Goal: Transaction & Acquisition: Subscribe to service/newsletter

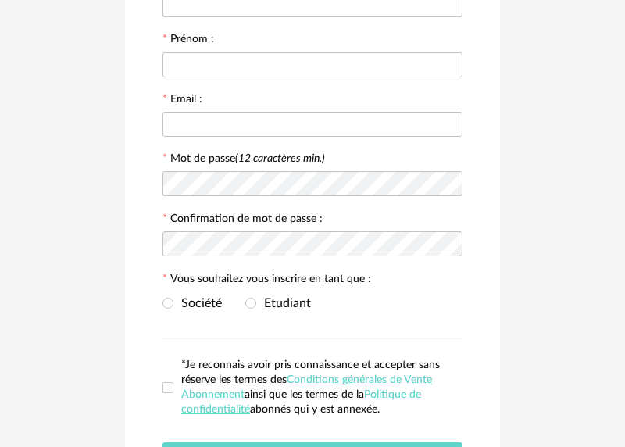
scroll to position [228, 0]
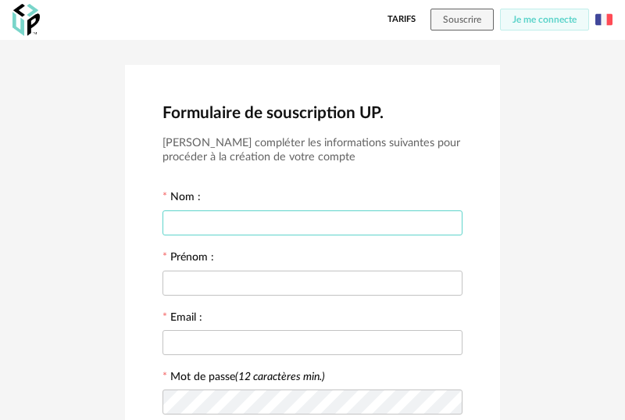
click at [328, 233] on input "text" at bounding box center [313, 222] width 300 height 25
click at [469, 25] on button "Souscrire" at bounding box center [462, 20] width 63 height 22
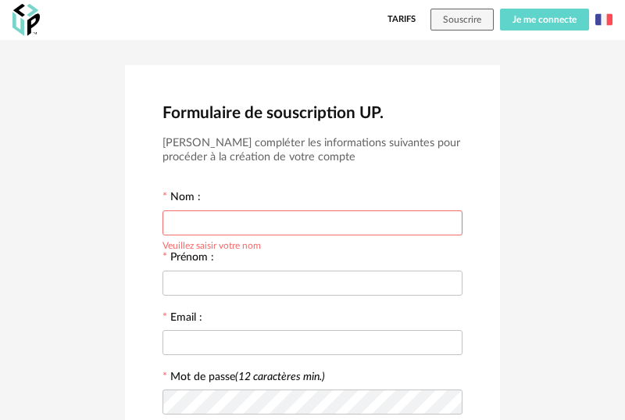
click at [517, 23] on span "Je me connecte" at bounding box center [545, 19] width 64 height 9
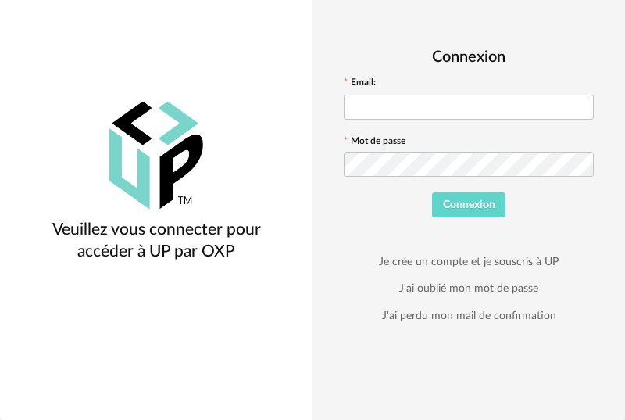
scroll to position [109, 0]
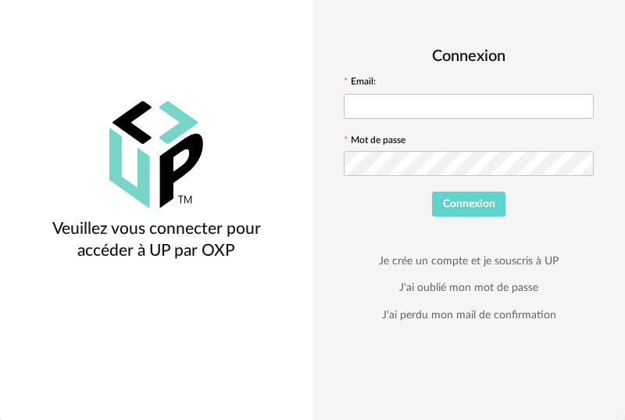
click at [566, 228] on div "Connexion Email: Mot de passe Connexion Je crée un compte et je souscris à UP J…" at bounding box center [469, 186] width 250 height 298
click at [461, 266] on link "Je crée un compte et je souscris à UP" at bounding box center [469, 261] width 180 height 14
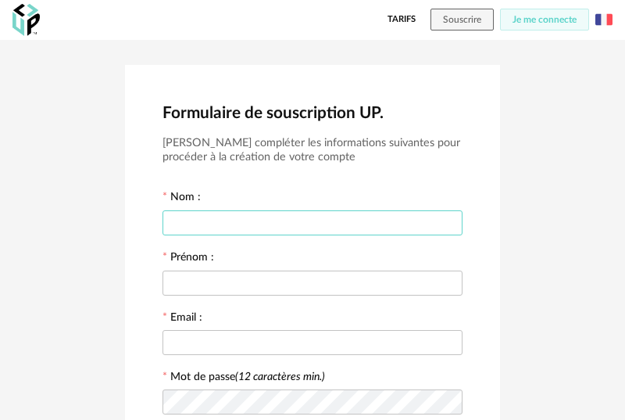
click at [372, 220] on input "text" at bounding box center [313, 222] width 300 height 25
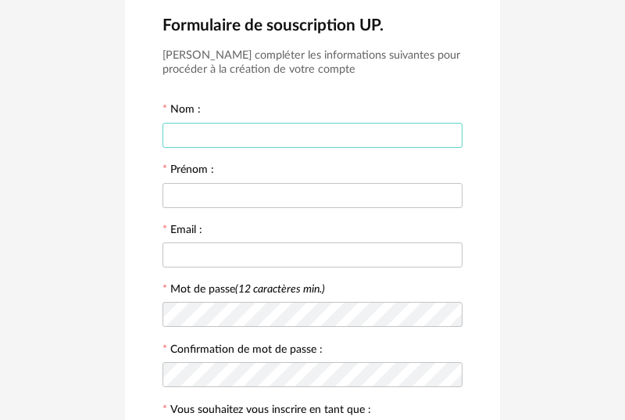
scroll to position [89, 0]
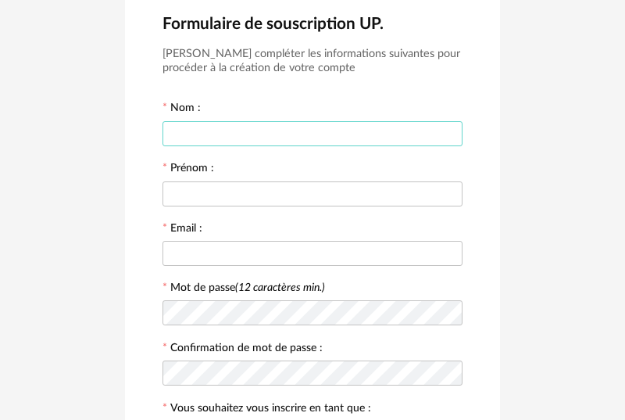
click at [299, 134] on input "text" at bounding box center [313, 133] width 300 height 25
type input "********"
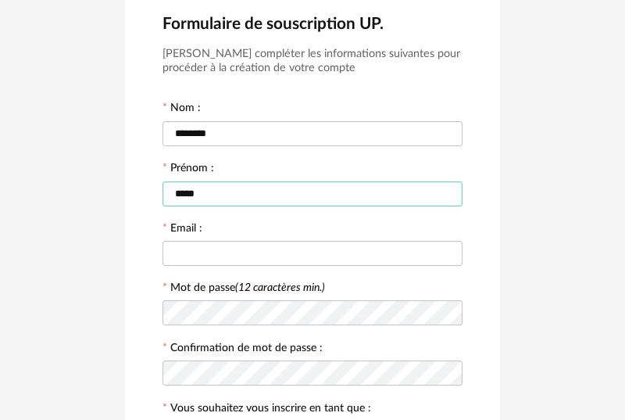
type input "*****"
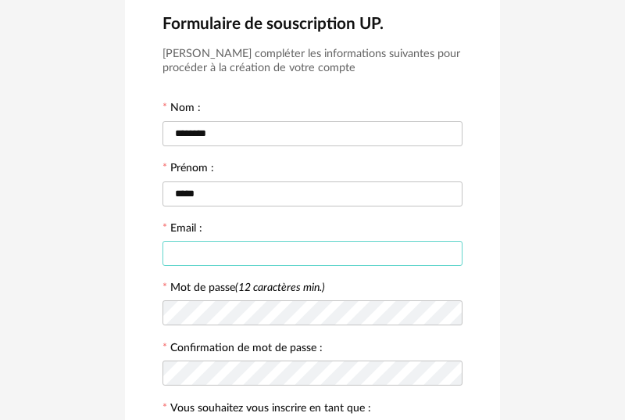
click at [253, 265] on input "text" at bounding box center [313, 253] width 300 height 25
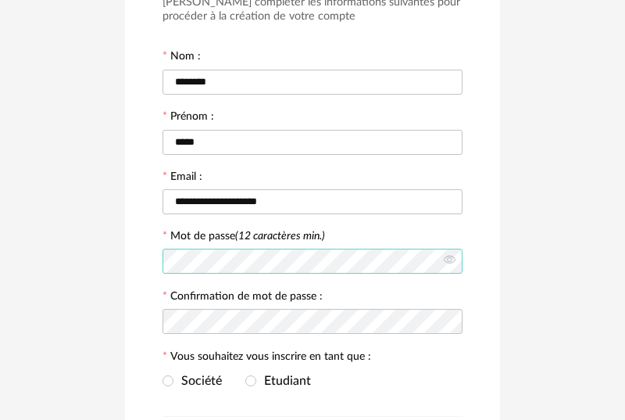
scroll to position [142, 0]
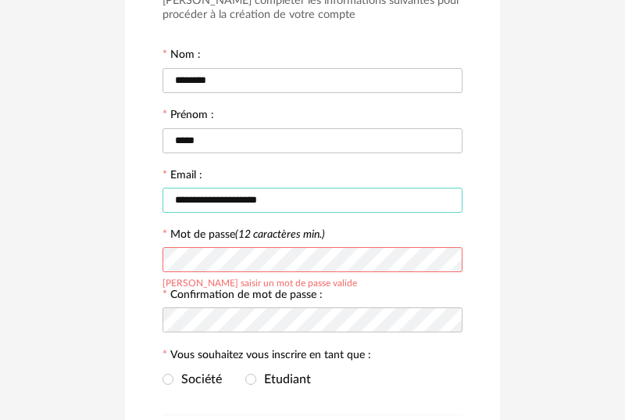
click at [233, 206] on input "**********" at bounding box center [313, 200] width 300 height 25
click at [239, 208] on input "**********" at bounding box center [313, 200] width 300 height 25
type input "**********"
click at [446, 263] on icon at bounding box center [449, 259] width 20 height 31
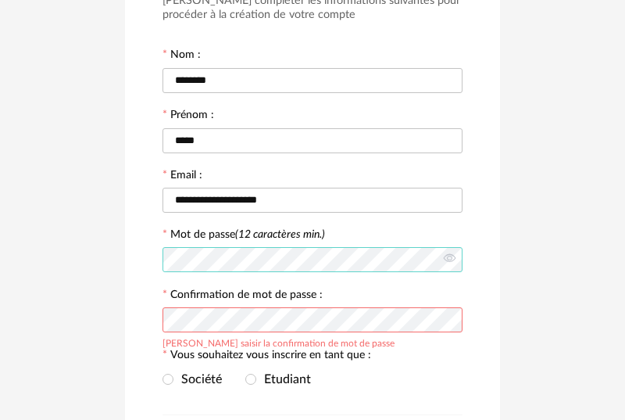
click at [146, 267] on div "**********" at bounding box center [312, 252] width 375 height 659
click at [410, 379] on div "Société Etudiant" at bounding box center [313, 379] width 300 height 31
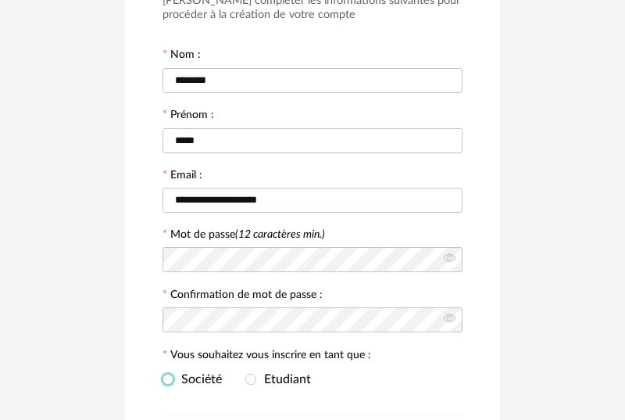
click at [211, 385] on span "Société" at bounding box center [197, 379] width 48 height 13
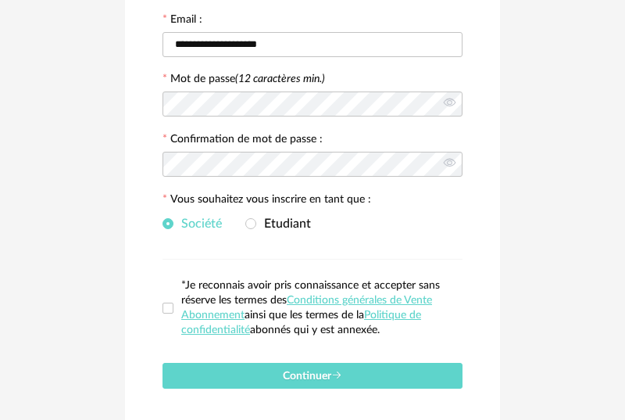
scroll to position [305, 0]
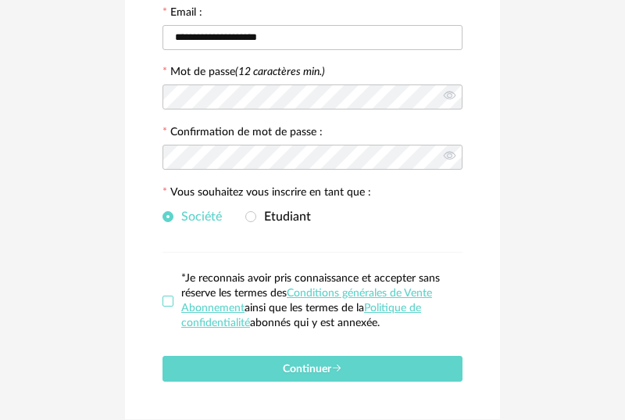
click at [171, 303] on span at bounding box center [168, 300] width 11 height 11
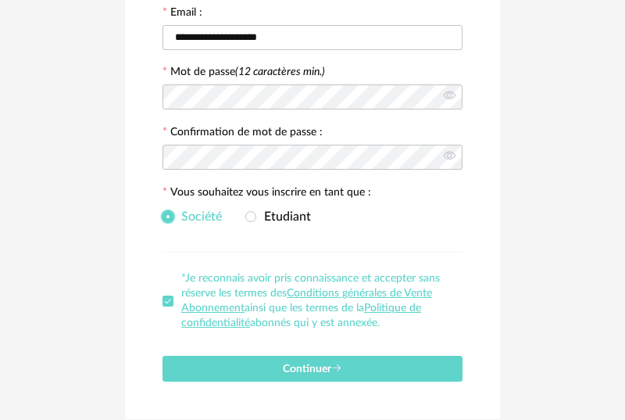
click at [178, 223] on span "Société" at bounding box center [197, 216] width 48 height 13
click at [175, 223] on span "Société" at bounding box center [197, 216] width 48 height 13
click at [268, 223] on span "Etudiant" at bounding box center [283, 216] width 55 height 13
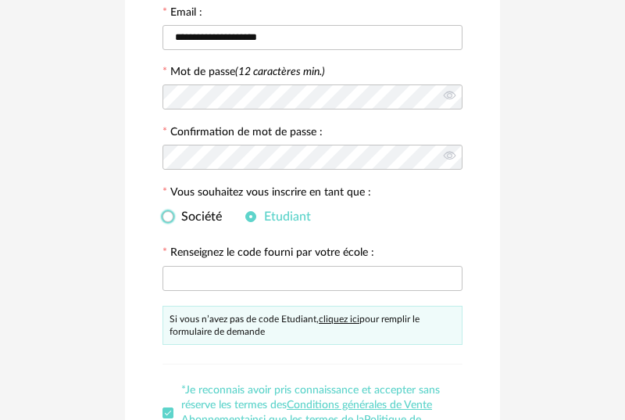
click at [181, 223] on span "Société" at bounding box center [197, 216] width 48 height 13
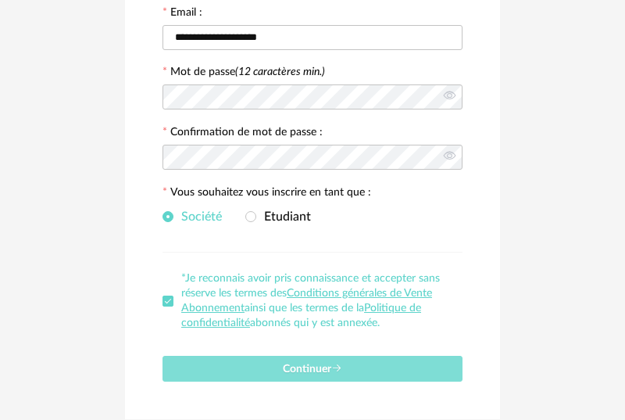
click at [286, 360] on button "Continuer" at bounding box center [313, 369] width 300 height 26
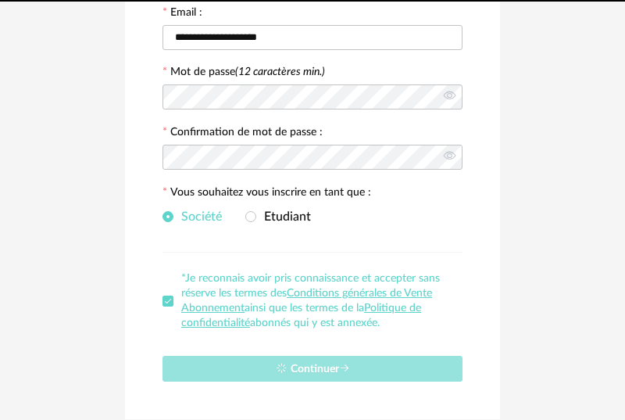
scroll to position [13, 0]
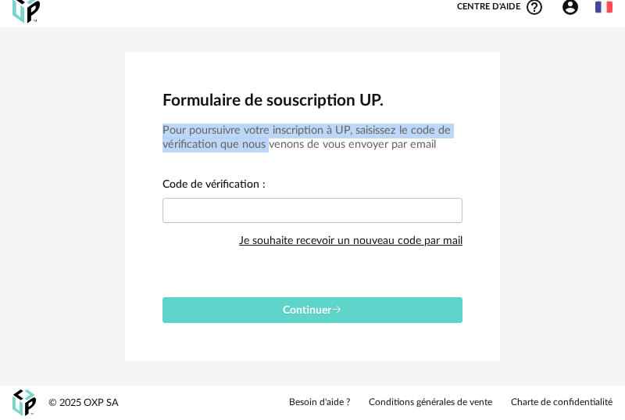
drag, startPoint x: 163, startPoint y: 131, endPoint x: 270, endPoint y: 151, distance: 108.2
click at [270, 151] on h3 "Pour poursuivre votre inscription à UP, saisissez le code de vérification que n…" at bounding box center [313, 137] width 300 height 29
drag, startPoint x: 284, startPoint y: 157, endPoint x: 166, endPoint y: 116, distance: 124.8
click at [166, 116] on div "Formulaire de souscription UP. Pour poursuivre votre inscription à UP, saisisse…" at bounding box center [312, 206] width 375 height 308
copy form "Pour poursuivre votre inscription à UP, saisissez le code de vérification que n…"
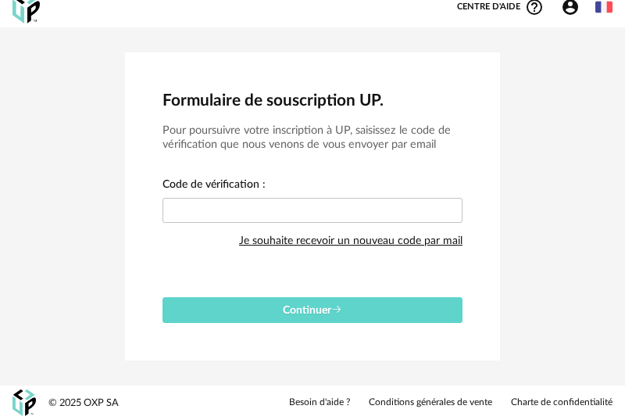
click at [377, 243] on div "Je souhaite recevoir un nouveau code par mail" at bounding box center [351, 240] width 224 height 31
click at [423, 245] on div "Je souhaite recevoir un nouveau code par mail" at bounding box center [351, 240] width 224 height 31
click at [266, 207] on input "text" at bounding box center [313, 210] width 300 height 25
paste input "****"
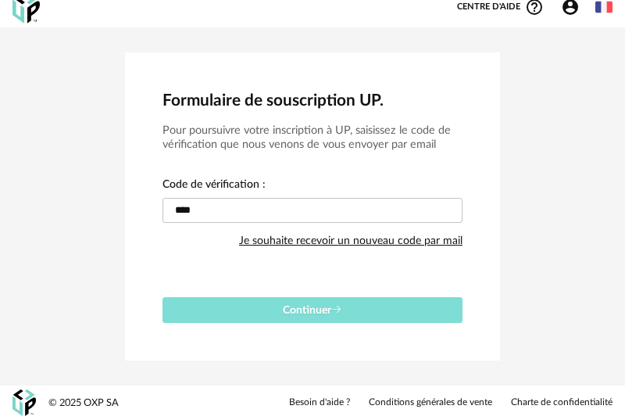
click at [302, 312] on span "Continuer" at bounding box center [312, 310] width 59 height 11
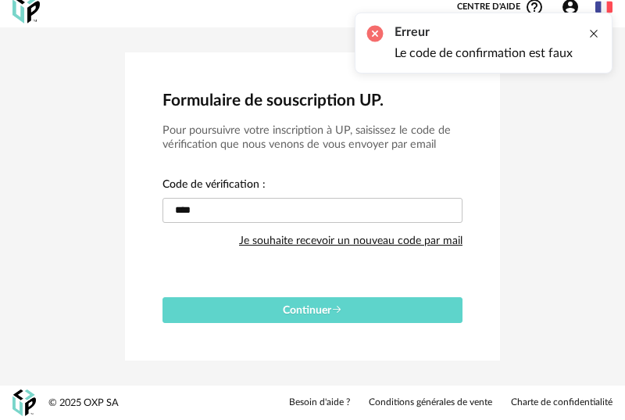
click at [596, 34] on div at bounding box center [594, 33] width 13 height 13
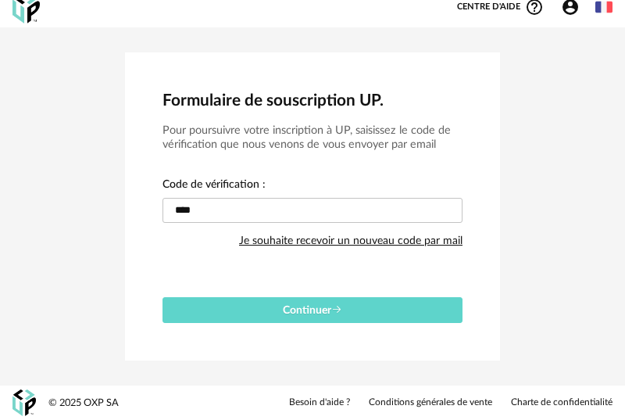
click at [342, 241] on div "Je souhaite recevoir un nouveau code par mail" at bounding box center [351, 240] width 224 height 31
click at [217, 210] on input "****" at bounding box center [313, 210] width 300 height 25
drag, startPoint x: 217, startPoint y: 210, endPoint x: 62, endPoint y: 209, distance: 155.5
click at [64, 209] on div "Formulaire de souscription UP. Pour poursuivre votre inscription à UP, saisisse…" at bounding box center [312, 206] width 625 height 358
paste input "text"
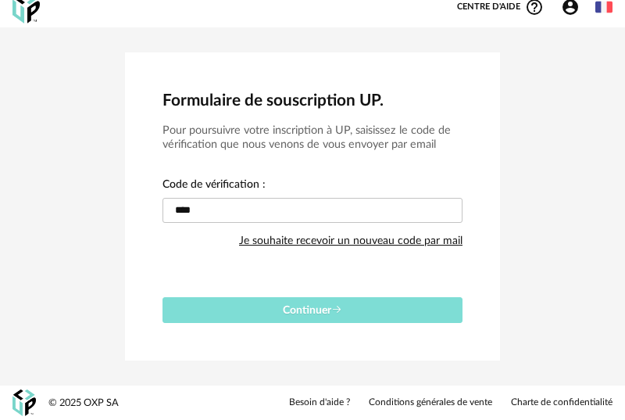
click at [273, 320] on button "Continuer" at bounding box center [313, 310] width 300 height 26
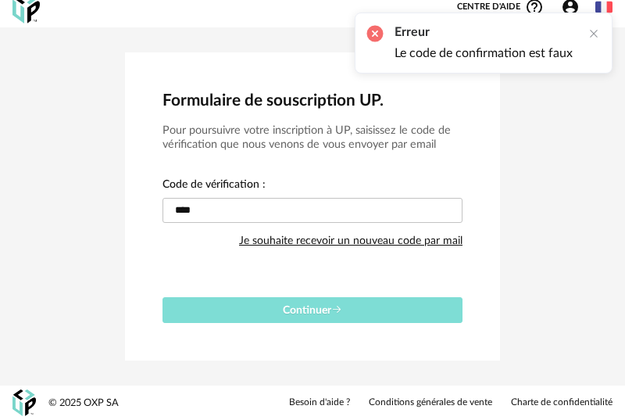
click at [273, 319] on button "Continuer" at bounding box center [313, 310] width 300 height 26
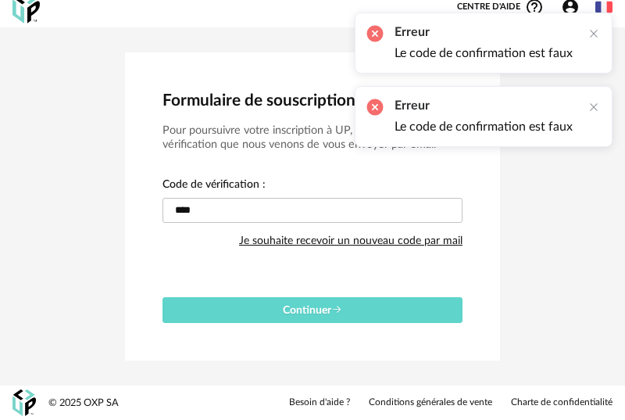
click at [596, 98] on div "Erreur Le code de confirmation est faux" at bounding box center [484, 116] width 258 height 61
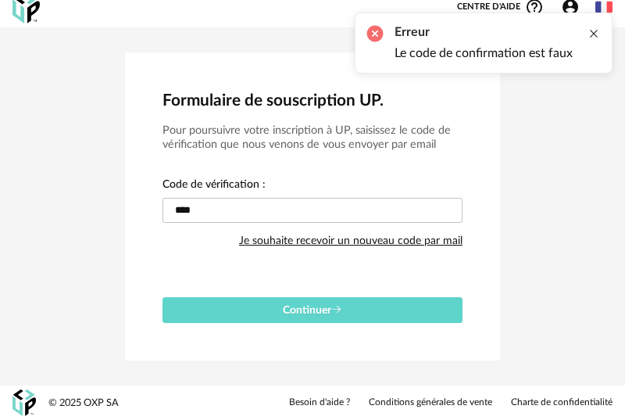
click at [590, 39] on div at bounding box center [594, 33] width 13 height 13
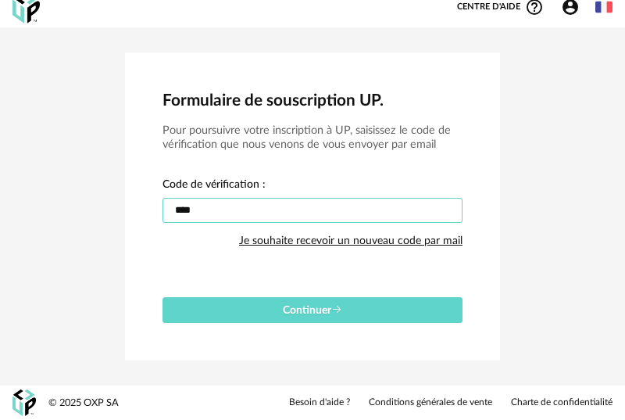
drag, startPoint x: 210, startPoint y: 221, endPoint x: 102, endPoint y: 220, distance: 107.9
click at [105, 220] on div "Formulaire de souscription UP. Pour poursuivre votre inscription à UP, saisisse…" at bounding box center [312, 206] width 625 height 358
paste input "****"
click at [163, 297] on button "Continuer" at bounding box center [313, 310] width 300 height 26
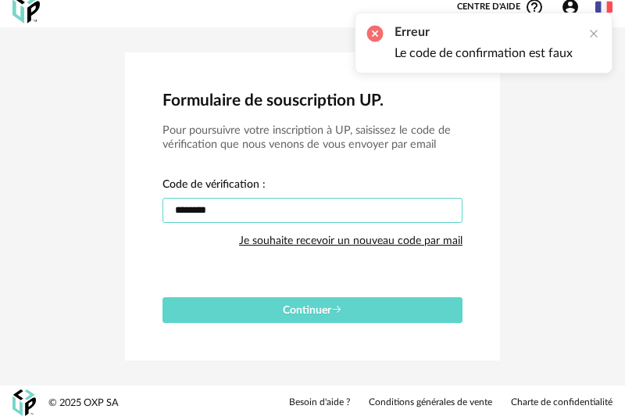
drag, startPoint x: 193, startPoint y: 212, endPoint x: 95, endPoint y: 206, distance: 98.7
click at [95, 206] on div "Formulaire de souscription UP. Pour poursuivre votre inscription à UP, saisisse…" at bounding box center [312, 206] width 625 height 358
click at [215, 213] on input "****" at bounding box center [313, 210] width 300 height 25
click at [216, 213] on input "****" at bounding box center [313, 210] width 300 height 25
click at [595, 36] on div at bounding box center [594, 33] width 13 height 13
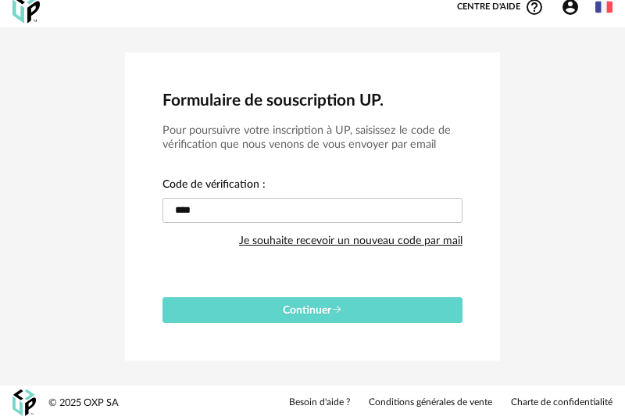
click at [309, 241] on div "Je souhaite recevoir un nouveau code par mail" at bounding box center [351, 240] width 224 height 31
click at [349, 245] on div "Je souhaite recevoir un nouveau code par mail" at bounding box center [351, 240] width 224 height 31
drag, startPoint x: 248, startPoint y: 206, endPoint x: 116, endPoint y: 205, distance: 132.1
click at [116, 205] on div "Formulaire de souscription UP. Pour poursuivre votre inscription à UP, saisisse…" at bounding box center [312, 206] width 625 height 358
paste input "text"
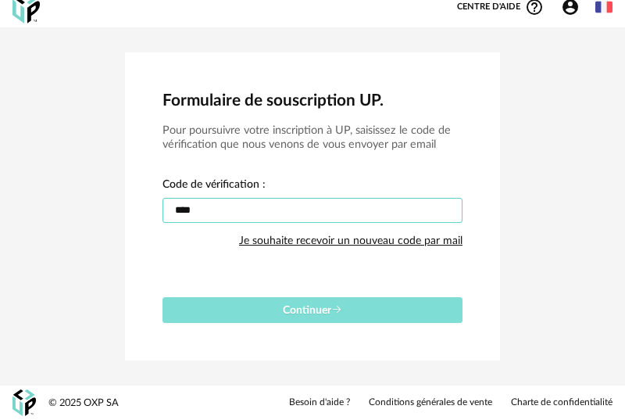
type input "****"
click at [315, 315] on span "Continuer" at bounding box center [312, 310] width 59 height 11
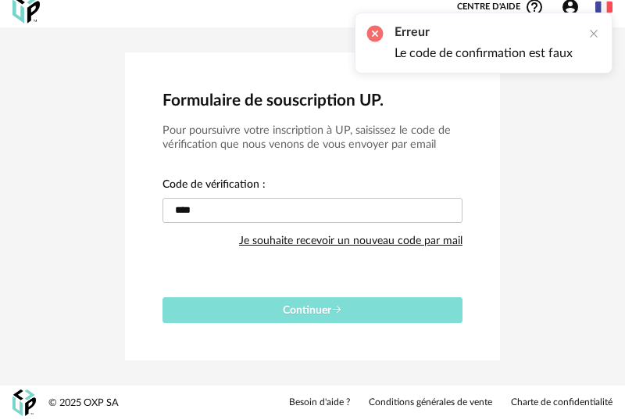
click at [315, 315] on span "Continuer" at bounding box center [312, 310] width 59 height 11
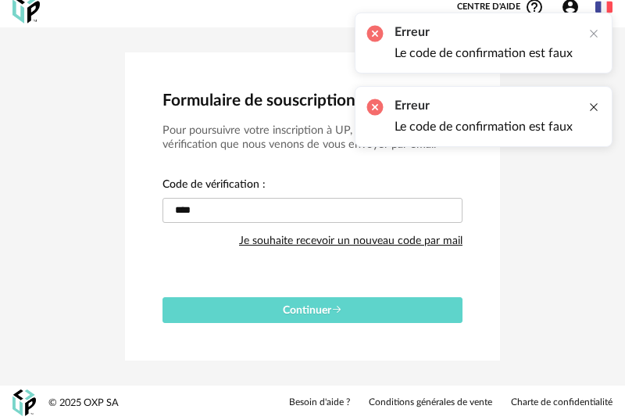
drag, startPoint x: 587, startPoint y: 124, endPoint x: 595, endPoint y: 111, distance: 15.4
click at [595, 112] on div "Erreur Le code de confirmation est faux" at bounding box center [484, 116] width 258 height 61
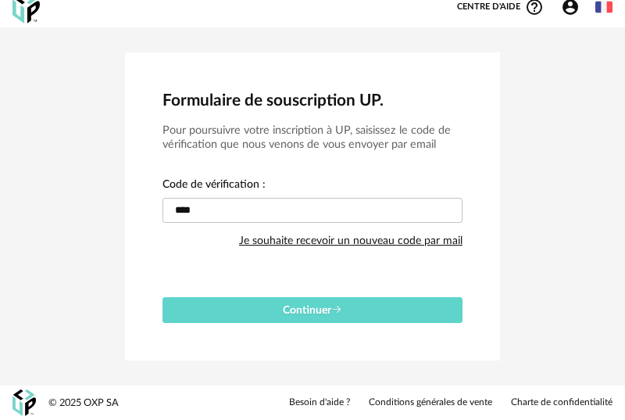
click at [399, 149] on h3 "Pour poursuivre votre inscription à UP, saisissez le code de vérification que n…" at bounding box center [313, 137] width 300 height 29
click at [606, 10] on img at bounding box center [604, 6] width 17 height 17
click at [572, 50] on li "English" at bounding box center [564, 48] width 88 height 28
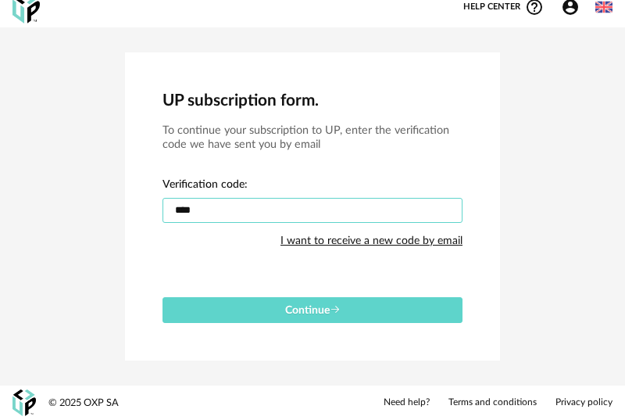
click at [204, 206] on input "****" at bounding box center [313, 210] width 300 height 25
drag, startPoint x: 204, startPoint y: 206, endPoint x: 36, endPoint y: 194, distance: 168.4
click at [36, 194] on div "UP subscription form. To continue your subscription to UP, enter the verificati…" at bounding box center [312, 206] width 625 height 358
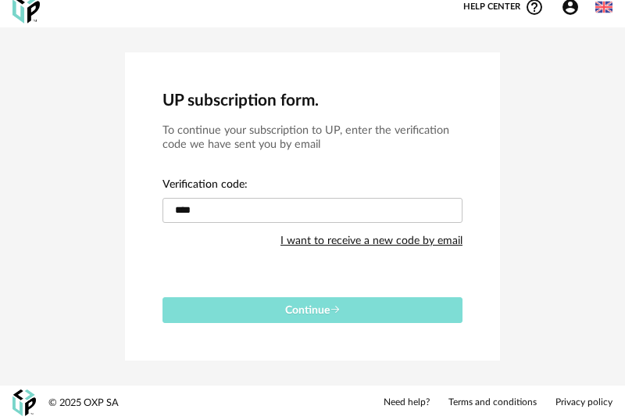
click at [235, 302] on button "Continue" at bounding box center [313, 310] width 300 height 26
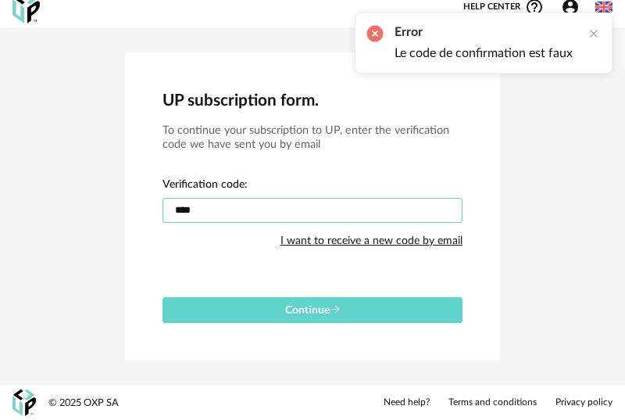
click at [175, 216] on input "****" at bounding box center [313, 210] width 300 height 25
click at [277, 214] on input "****" at bounding box center [313, 210] width 300 height 25
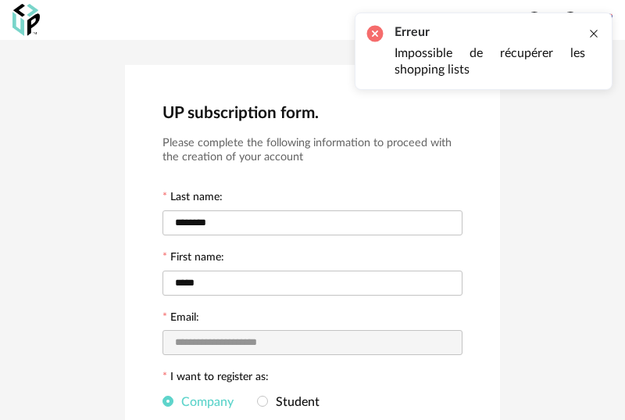
click at [594, 38] on div at bounding box center [594, 33] width 13 height 13
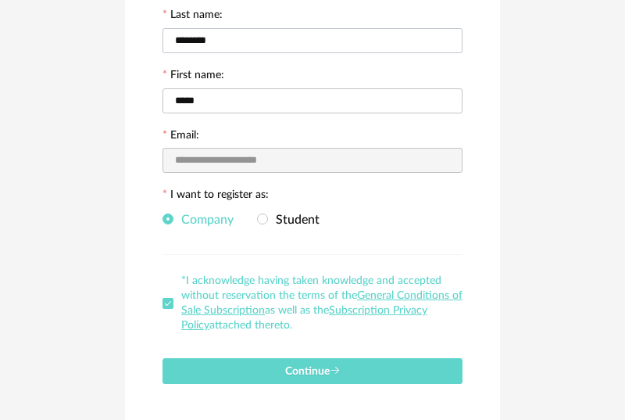
scroll to position [190, 0]
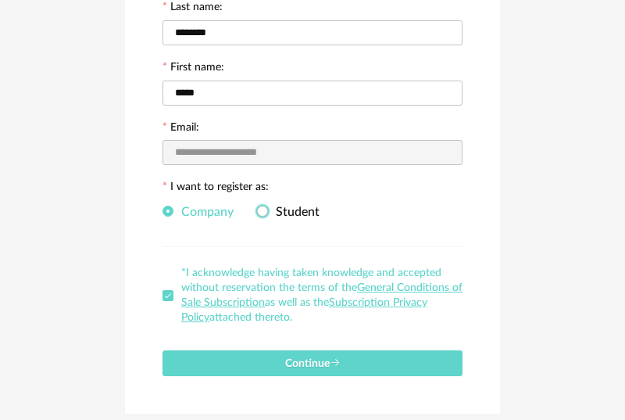
click at [304, 215] on span "Student" at bounding box center [294, 212] width 52 height 13
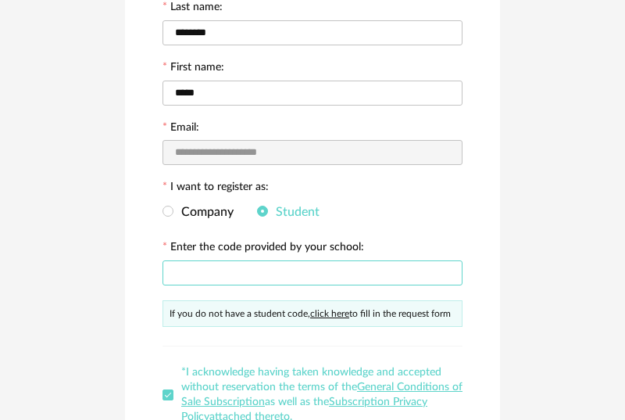
click at [256, 279] on input "text" at bounding box center [313, 272] width 300 height 25
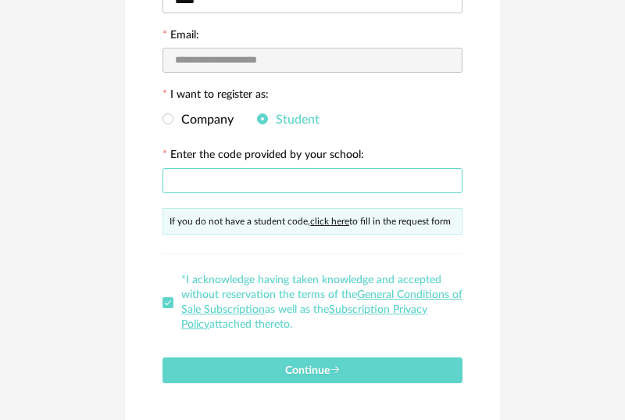
scroll to position [254, 0]
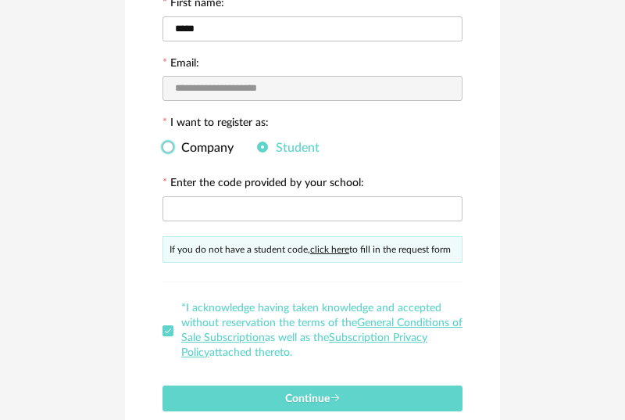
click at [195, 152] on span "Company" at bounding box center [203, 147] width 60 height 13
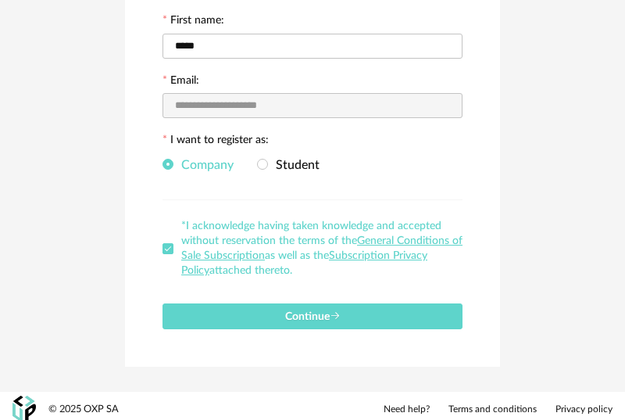
scroll to position [246, 0]
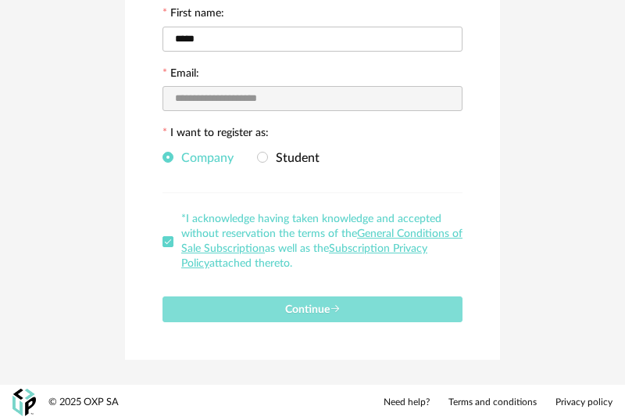
click at [326, 314] on span "Continue" at bounding box center [312, 309] width 55 height 11
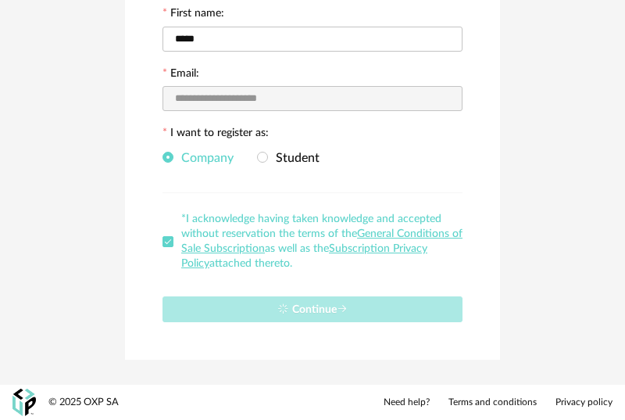
scroll to position [13, 0]
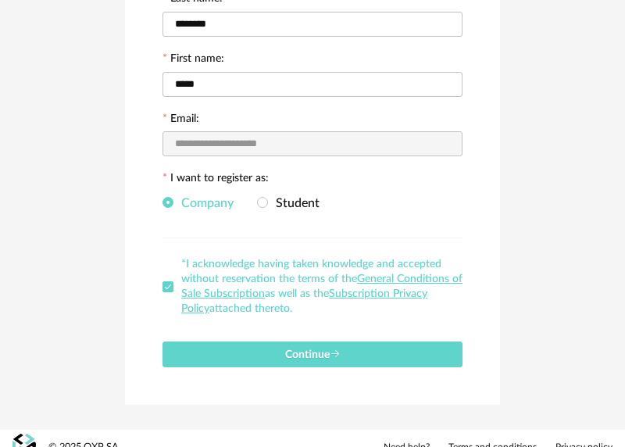
scroll to position [219, 0]
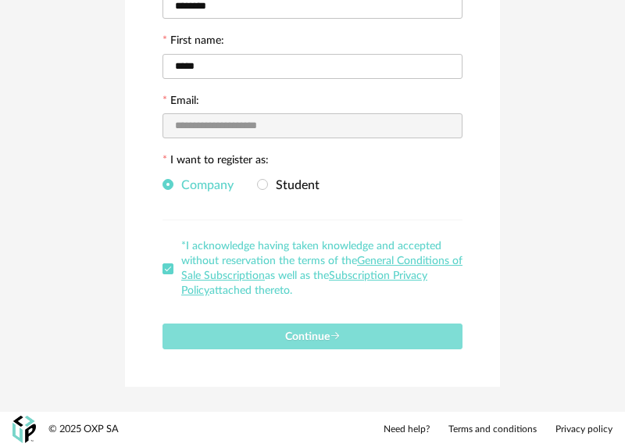
click at [347, 331] on button "Continue" at bounding box center [313, 337] width 300 height 26
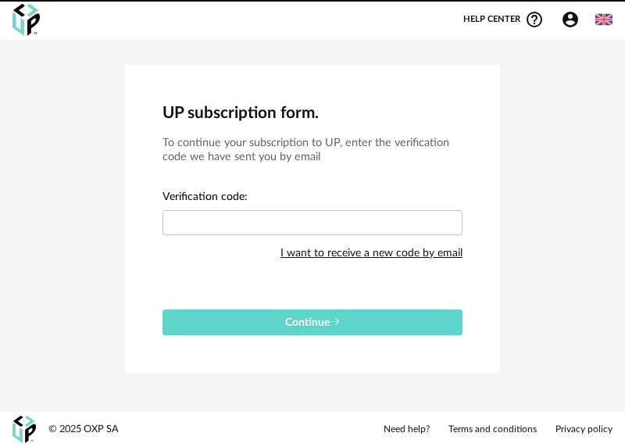
scroll to position [0, 0]
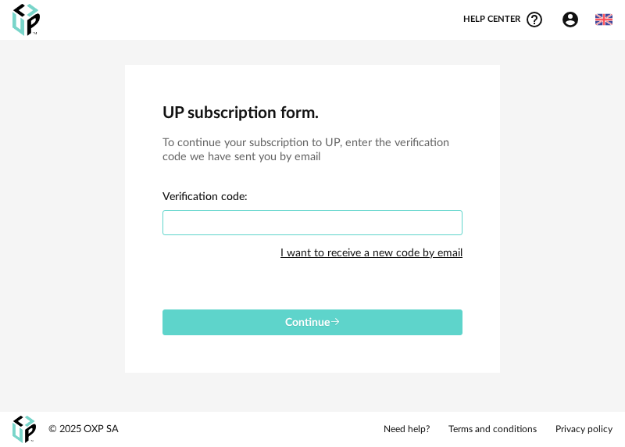
click at [222, 234] on input "text" at bounding box center [313, 222] width 300 height 25
paste input "****"
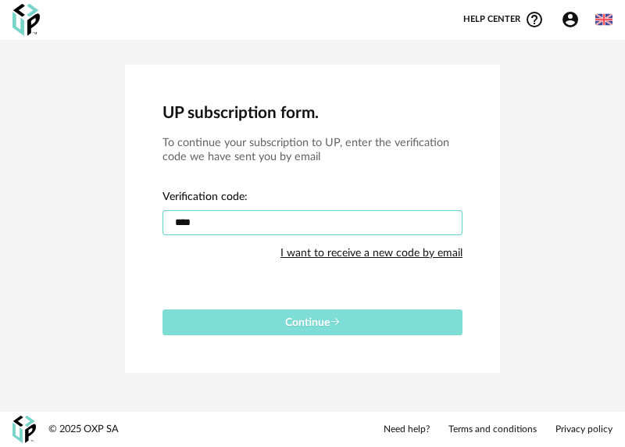
type input "****"
click at [259, 329] on button "Continue" at bounding box center [313, 322] width 300 height 26
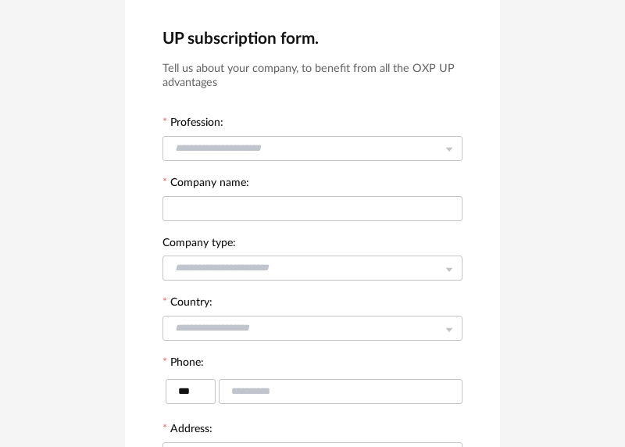
scroll to position [71, 0]
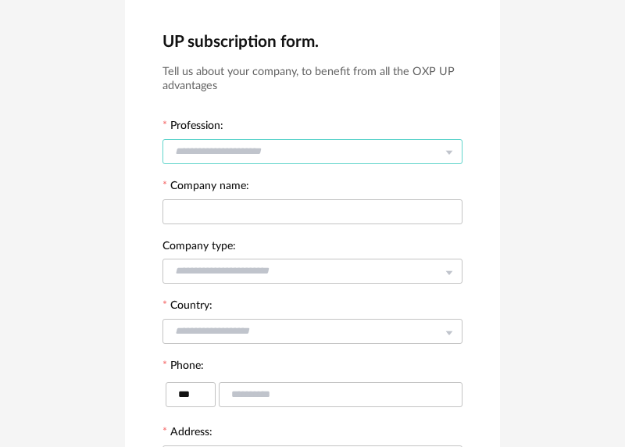
click at [377, 157] on input "text" at bounding box center [313, 151] width 300 height 25
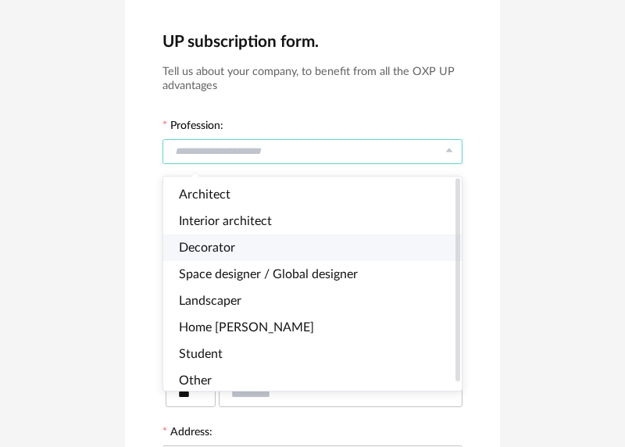
scroll to position [8, 0]
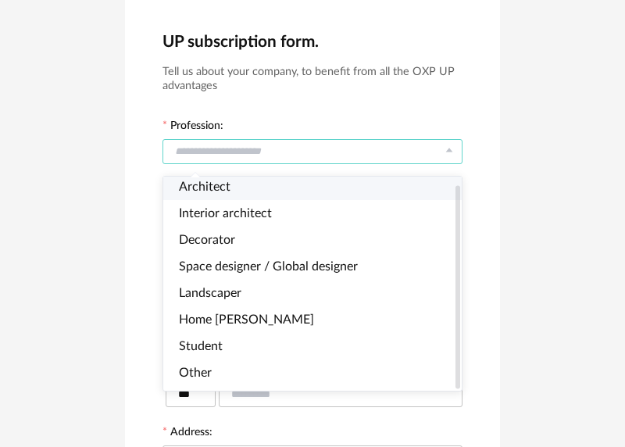
click at [226, 183] on span "Architect" at bounding box center [205, 187] width 52 height 13
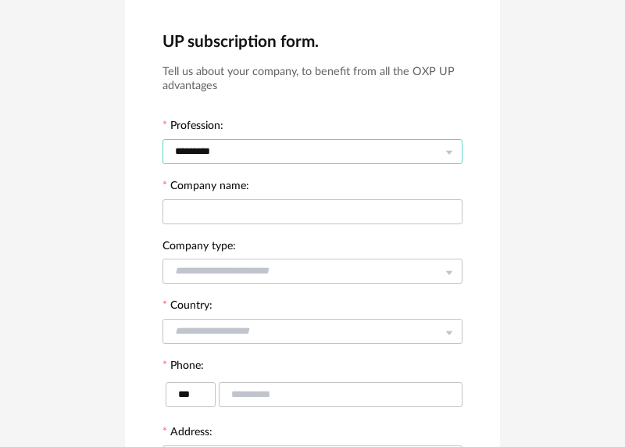
click at [228, 147] on input "*********" at bounding box center [313, 151] width 300 height 25
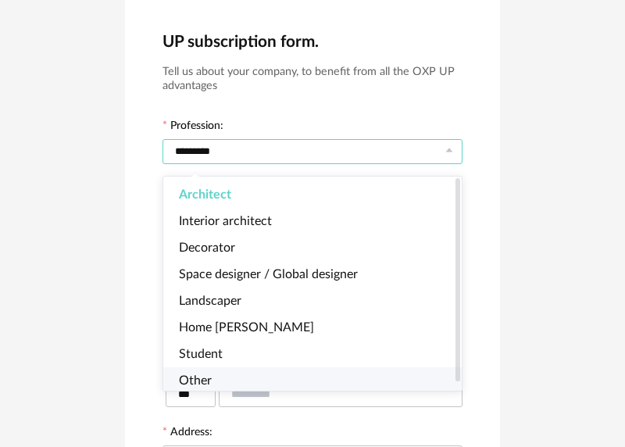
click at [217, 380] on li "Other" at bounding box center [312, 380] width 299 height 27
type input "*****"
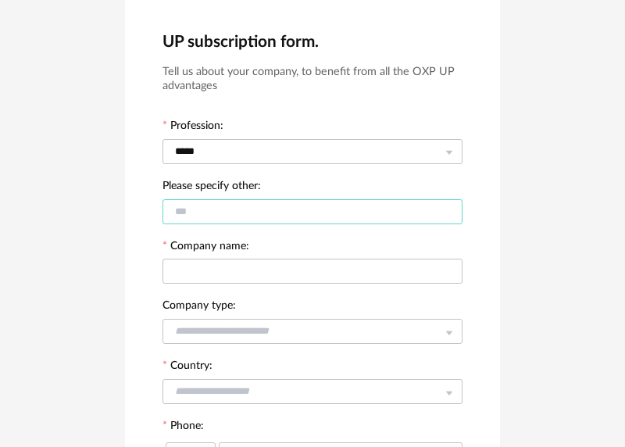
click at [237, 213] on input "text" at bounding box center [313, 211] width 300 height 25
type input "*"
type input "******"
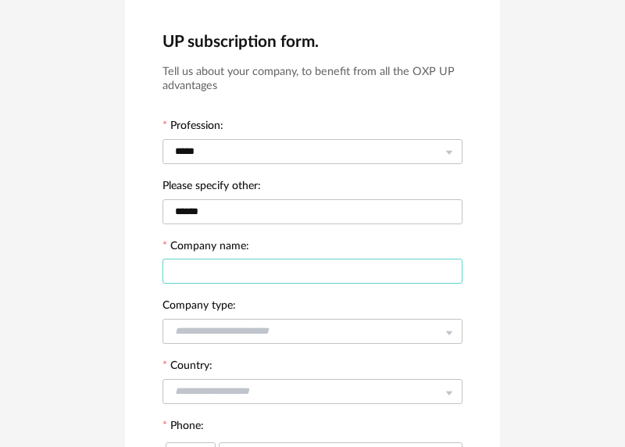
click at [199, 284] on input "text" at bounding box center [313, 271] width 300 height 25
type input "*********"
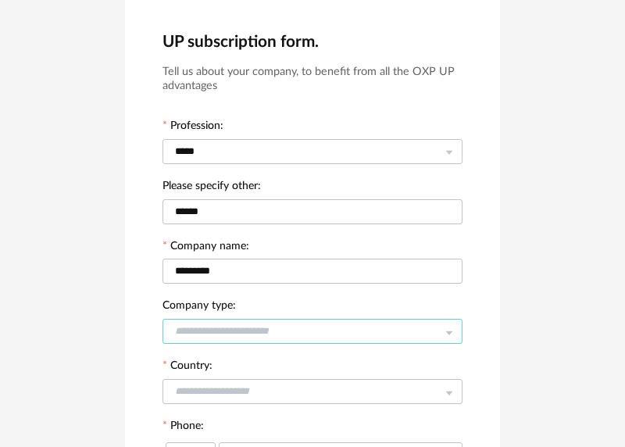
click at [220, 337] on input "text" at bounding box center [313, 331] width 300 height 25
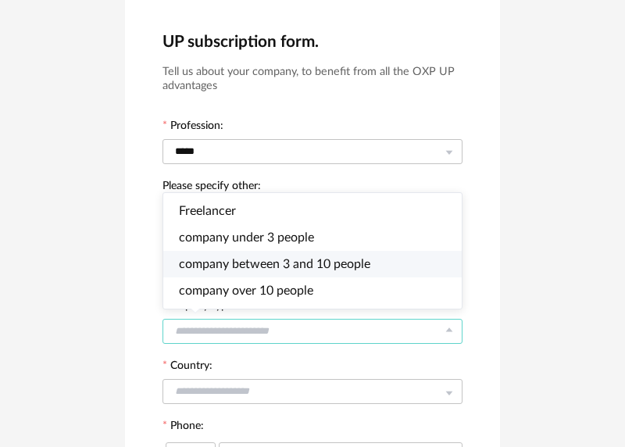
click at [277, 267] on span "company between 3 and 10 people" at bounding box center [274, 264] width 191 height 13
type input "**********"
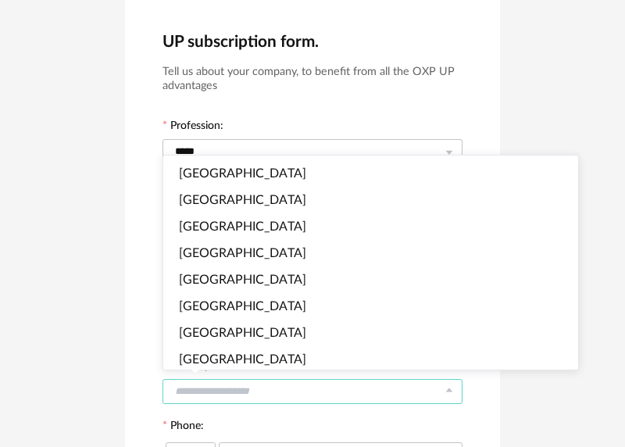
click at [238, 403] on input "text" at bounding box center [313, 391] width 300 height 25
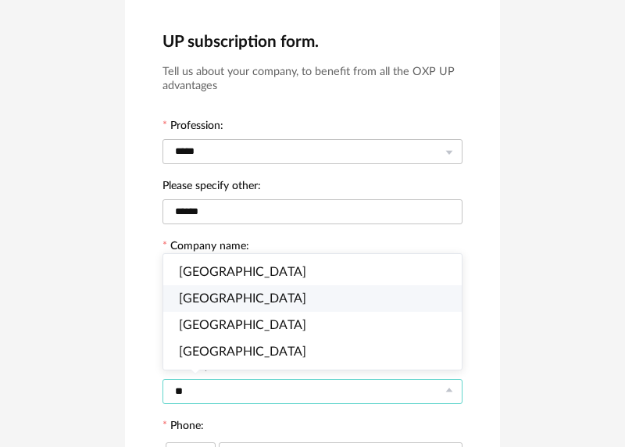
click at [204, 299] on span "Bulgaria" at bounding box center [242, 298] width 127 height 13
type input "********"
type input "****"
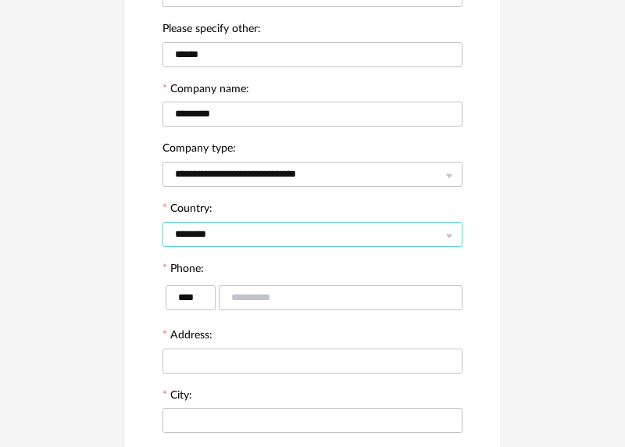
scroll to position [246, 0]
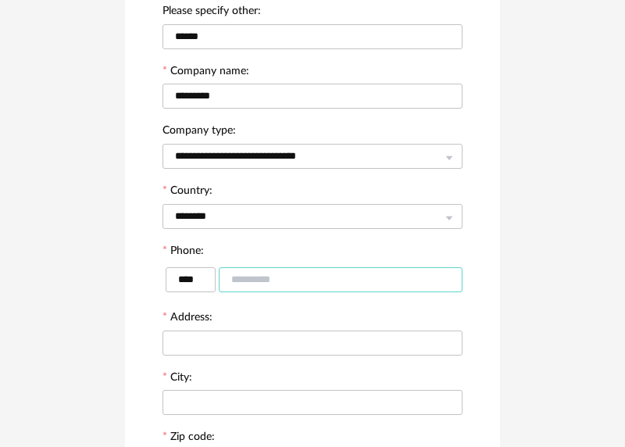
click at [252, 283] on input "text" at bounding box center [341, 279] width 244 height 25
type input "*********"
click at [209, 356] on input "text" at bounding box center [313, 343] width 300 height 25
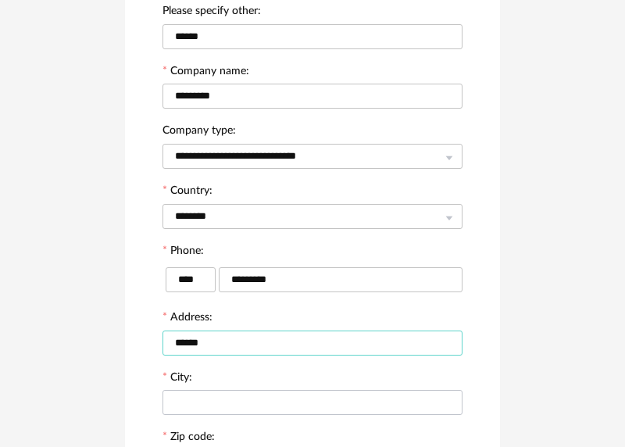
type input "******"
click at [199, 413] on input "text" at bounding box center [313, 402] width 300 height 25
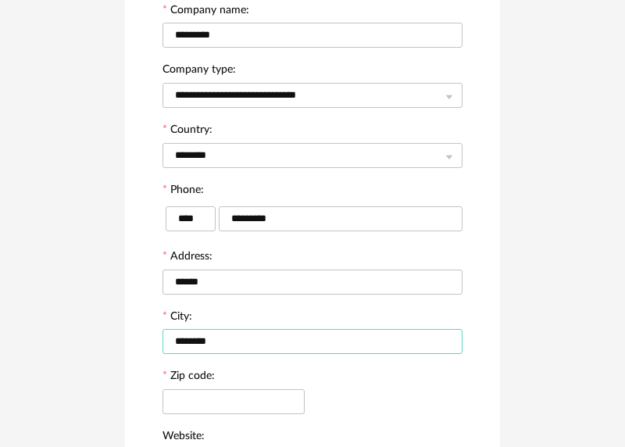
scroll to position [319, 0]
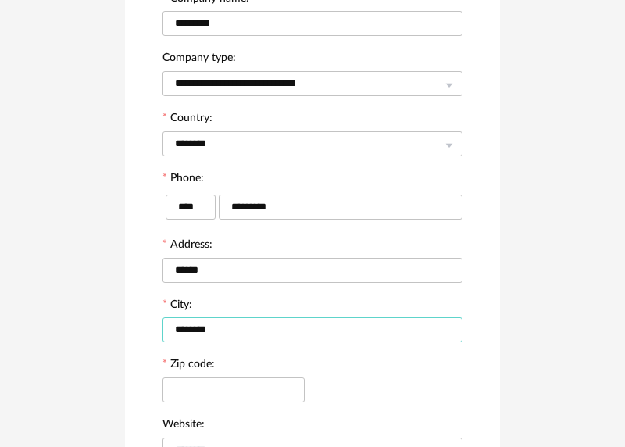
type input "********"
click at [223, 384] on div at bounding box center [234, 389] width 142 height 31
click at [223, 387] on input "text" at bounding box center [234, 389] width 142 height 25
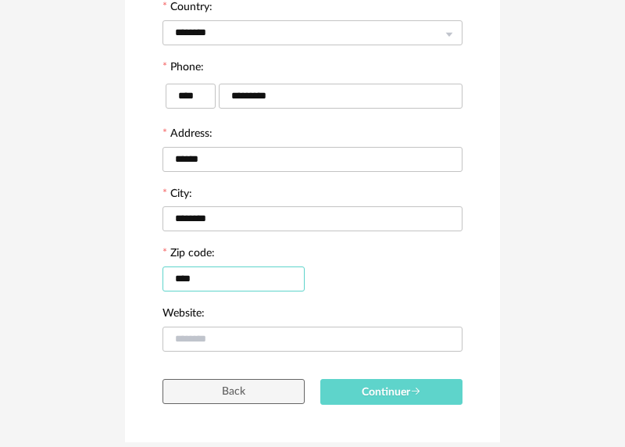
scroll to position [493, 0]
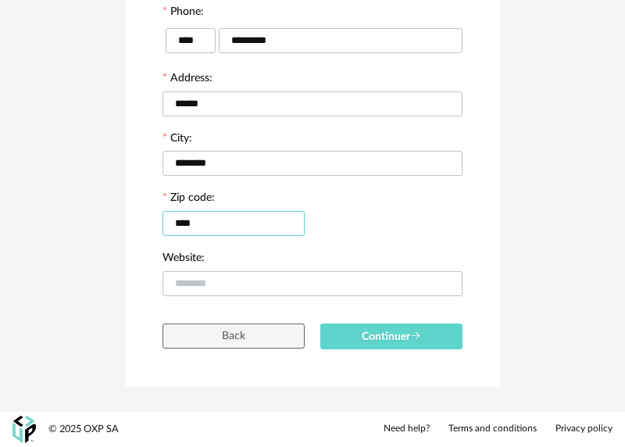
type input "****"
click at [202, 297] on div at bounding box center [313, 282] width 300 height 31
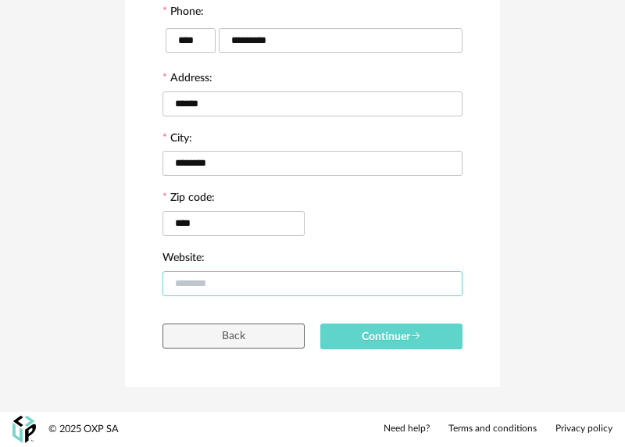
click at [206, 287] on input "text" at bounding box center [313, 283] width 300 height 25
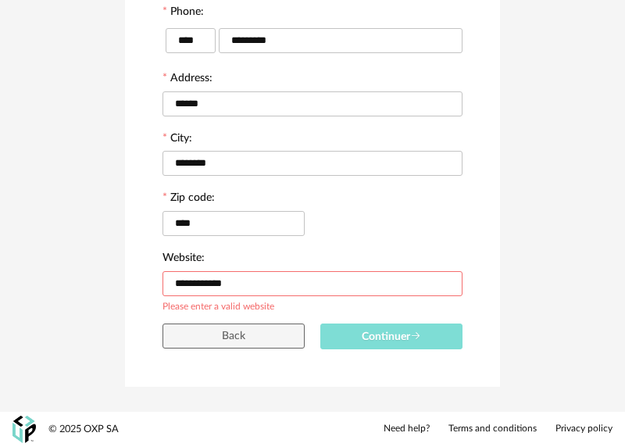
click at [373, 333] on span "Continuer" at bounding box center [391, 336] width 59 height 11
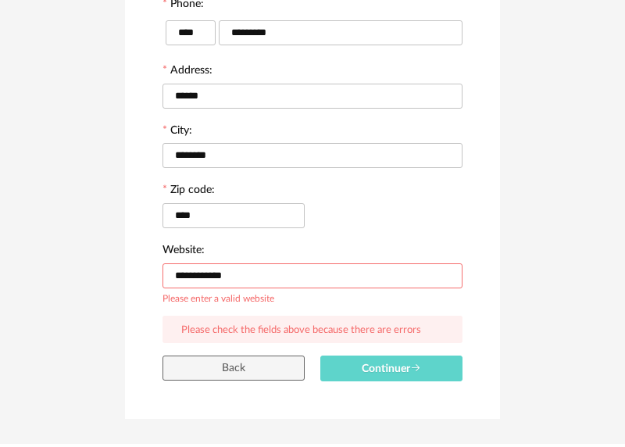
click at [306, 288] on input "**********" at bounding box center [313, 275] width 300 height 25
click at [174, 285] on input "**********" at bounding box center [313, 275] width 300 height 25
click at [373, 370] on button "Continuer" at bounding box center [391, 369] width 142 height 26
click at [373, 370] on span "Continuer" at bounding box center [391, 368] width 59 height 11
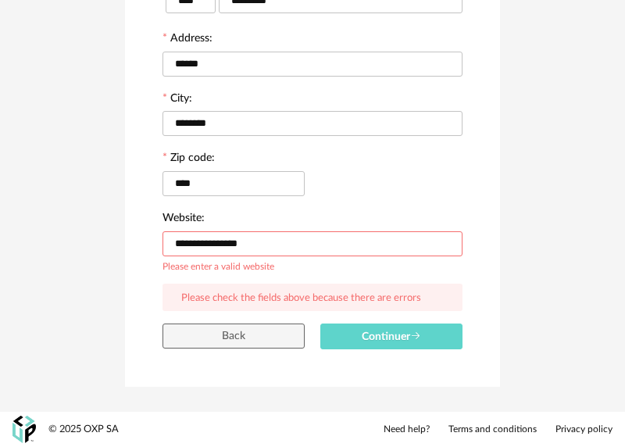
drag, startPoint x: 306, startPoint y: 249, endPoint x: -73, endPoint y: 277, distance: 380.8
type input "*"
paste input "**********"
type input "**********"
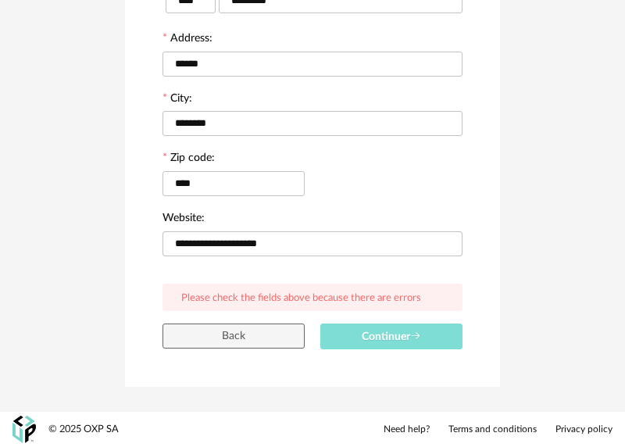
click at [410, 331] on span "Continuer" at bounding box center [391, 336] width 59 height 11
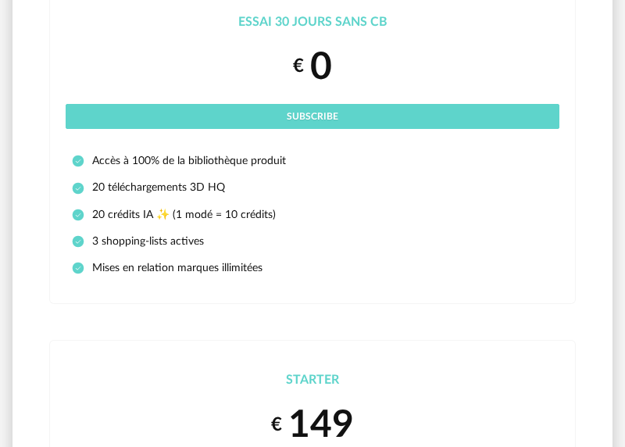
scroll to position [203, 0]
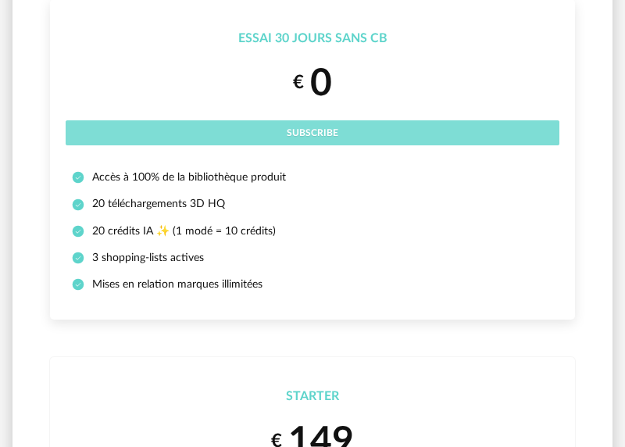
click at [348, 120] on button "Subscribe" at bounding box center [313, 132] width 494 height 25
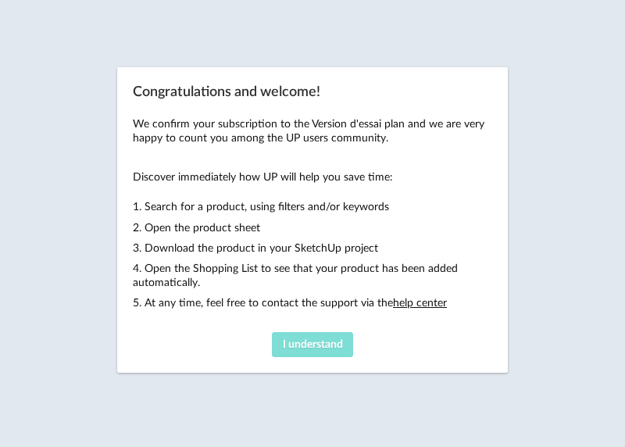
click at [317, 349] on span "I understand" at bounding box center [313, 344] width 60 height 11
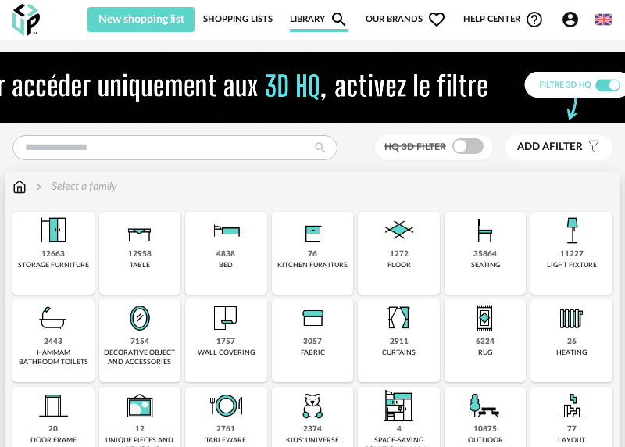
click at [392, 254] on div "1272" at bounding box center [399, 254] width 19 height 10
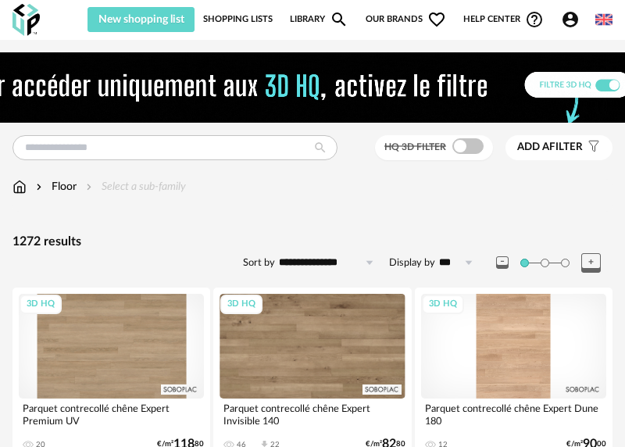
click at [312, 16] on link "Library Magnify icon" at bounding box center [319, 19] width 59 height 25
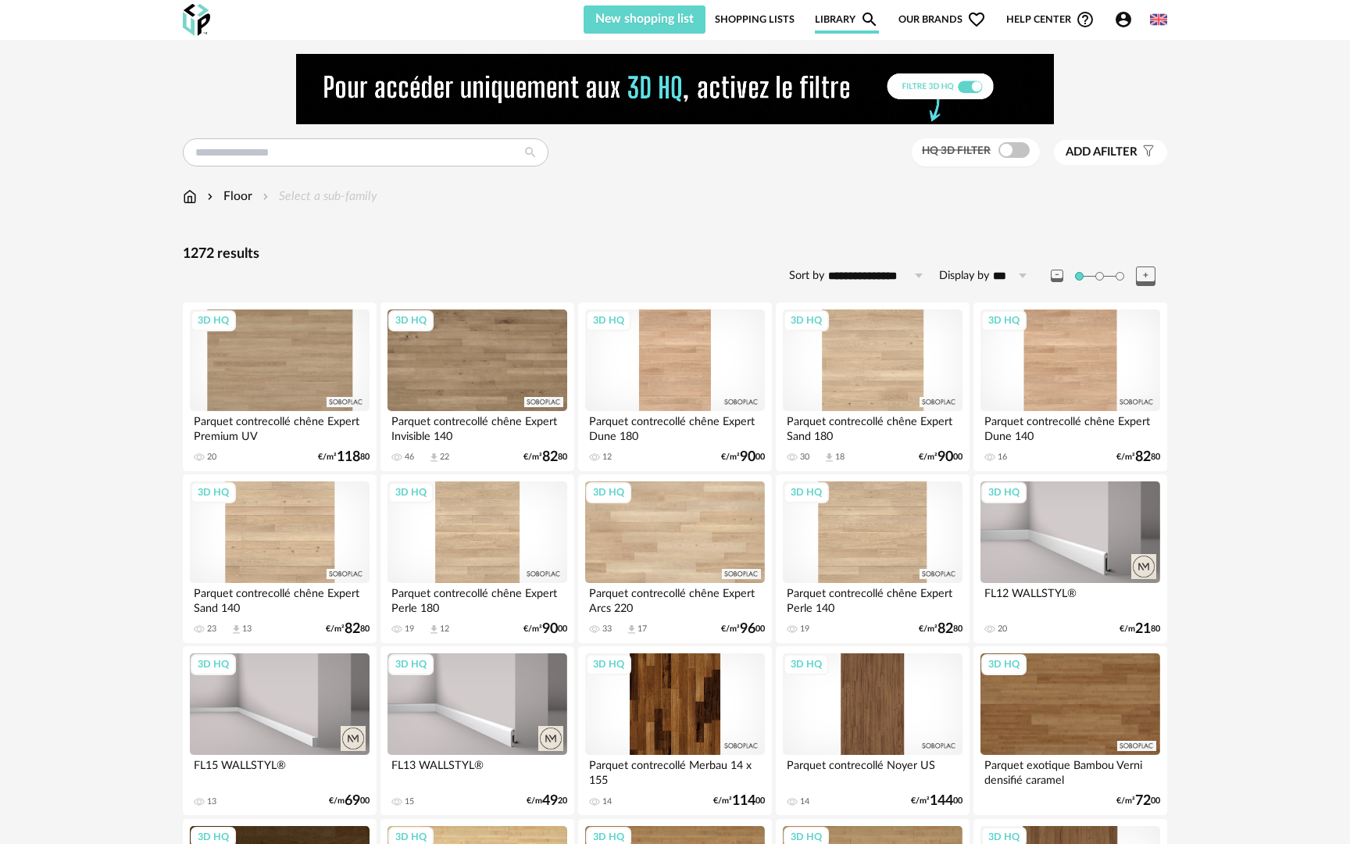
click at [195, 199] on img at bounding box center [190, 197] width 14 height 18
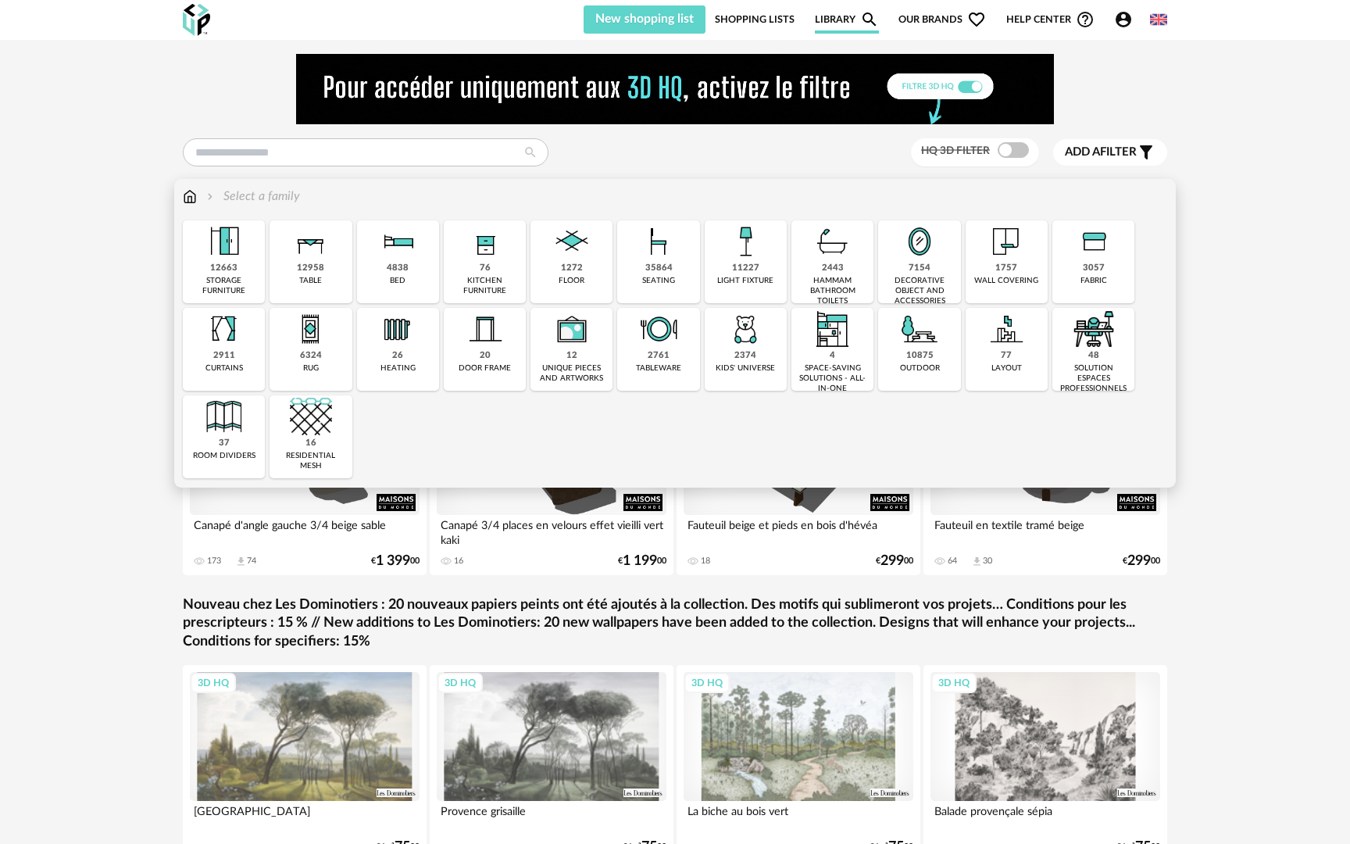
click at [340, 243] on div "12958 table" at bounding box center [311, 261] width 82 height 83
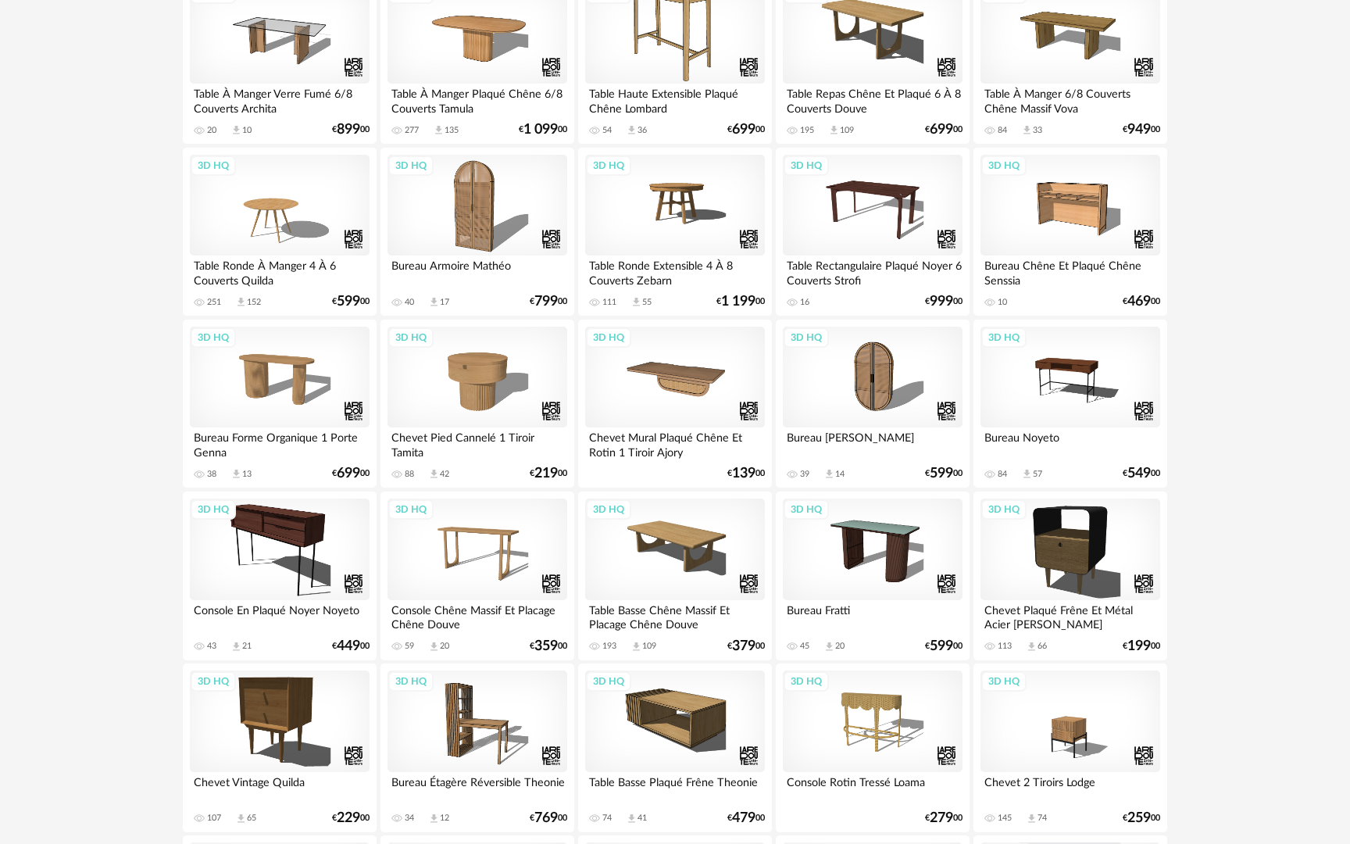
scroll to position [1025, 0]
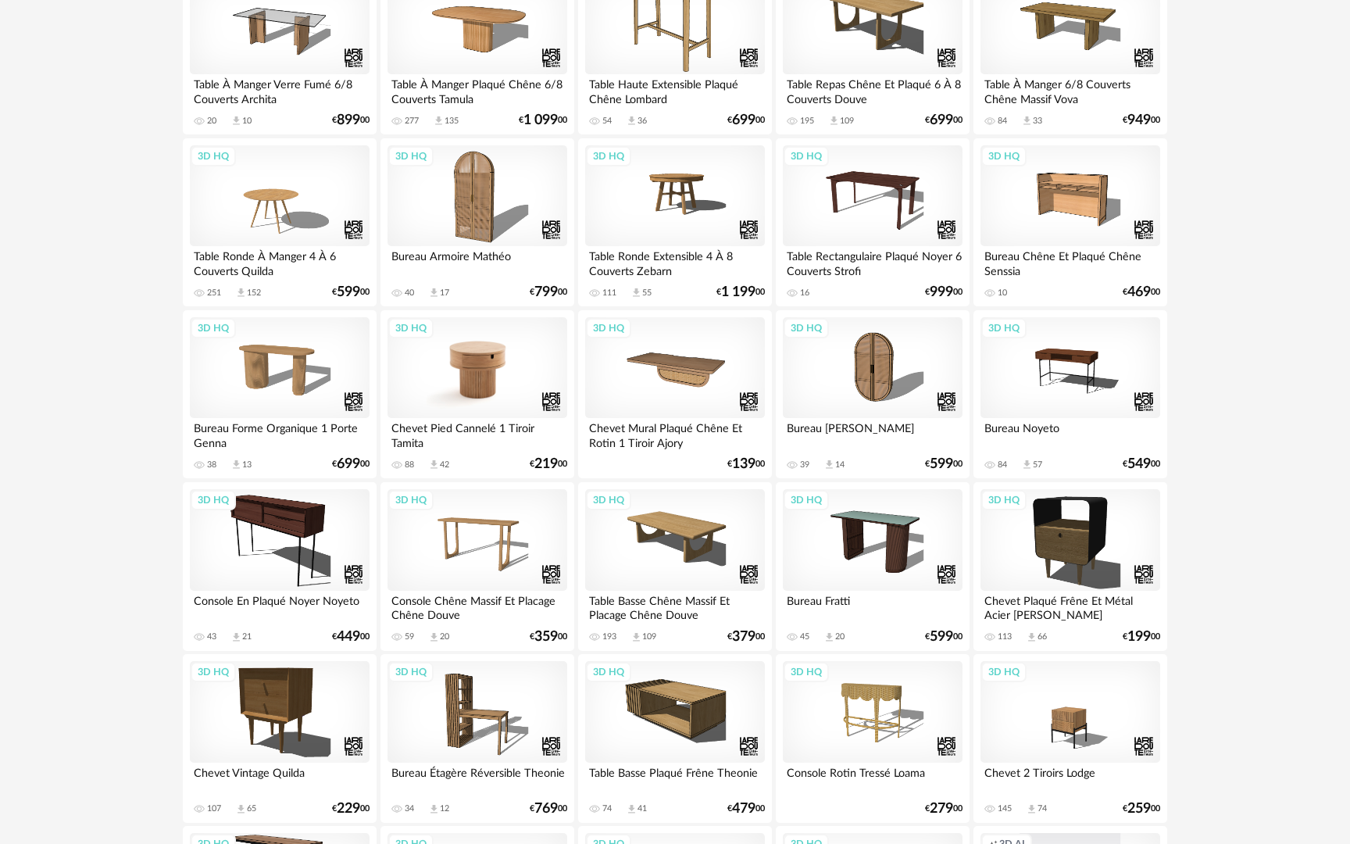
click at [474, 370] on div "3D HQ" at bounding box center [478, 368] width 180 height 102
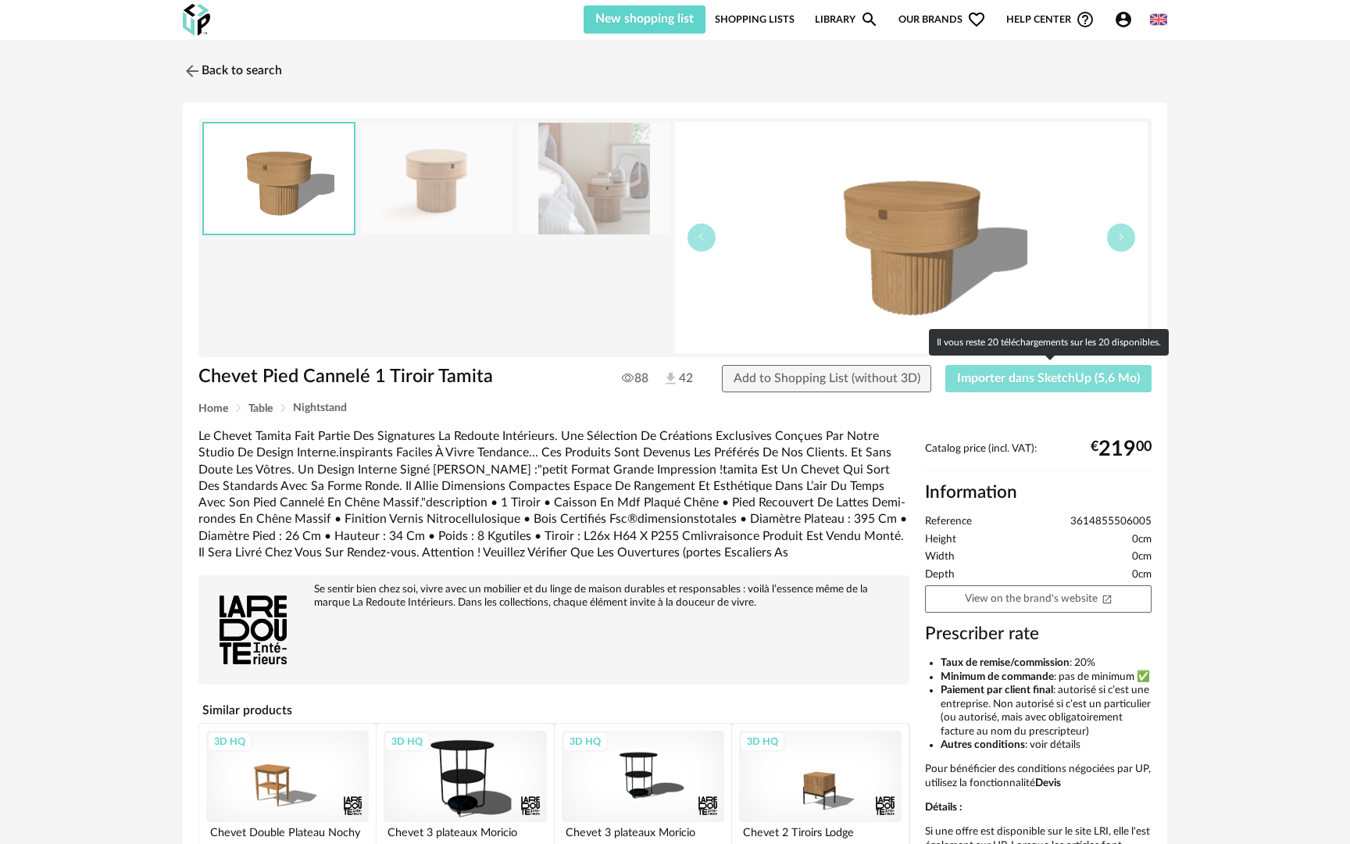
click at [1046, 381] on span "Importer dans SketchUp (5,6 Mo)" at bounding box center [1048, 378] width 183 height 13
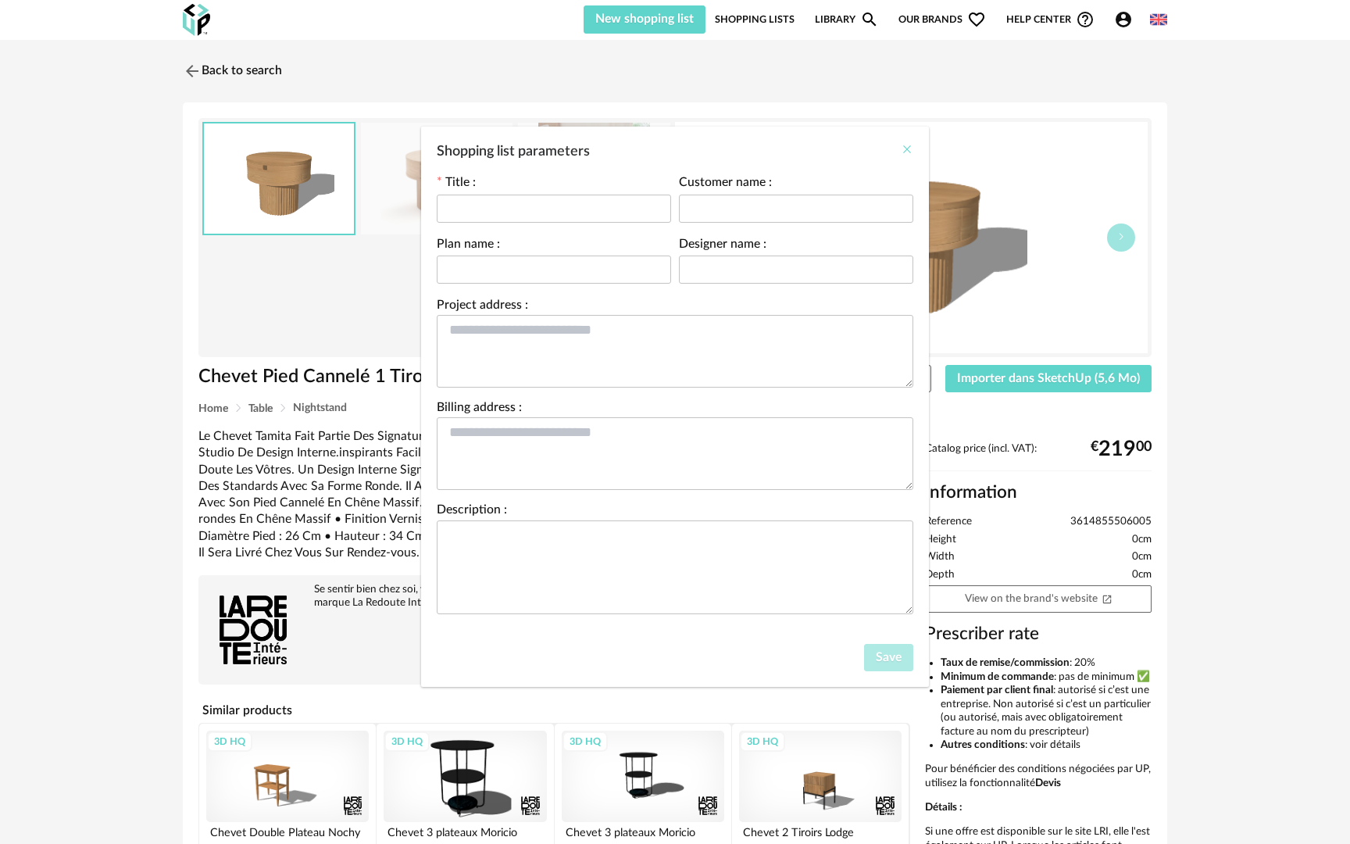
click at [907, 149] on icon "Close" at bounding box center [907, 149] width 13 height 13
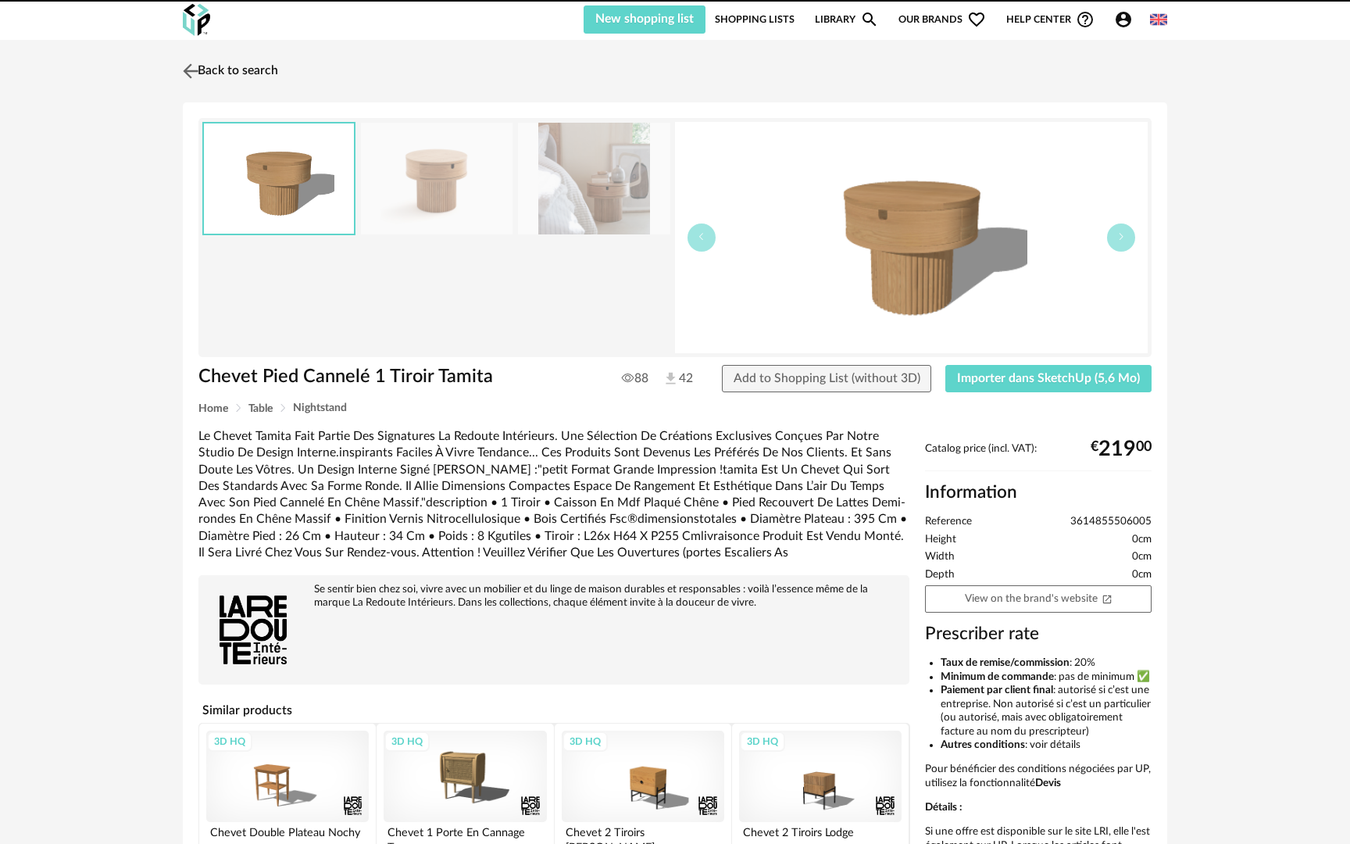
click at [189, 70] on img at bounding box center [191, 70] width 23 height 23
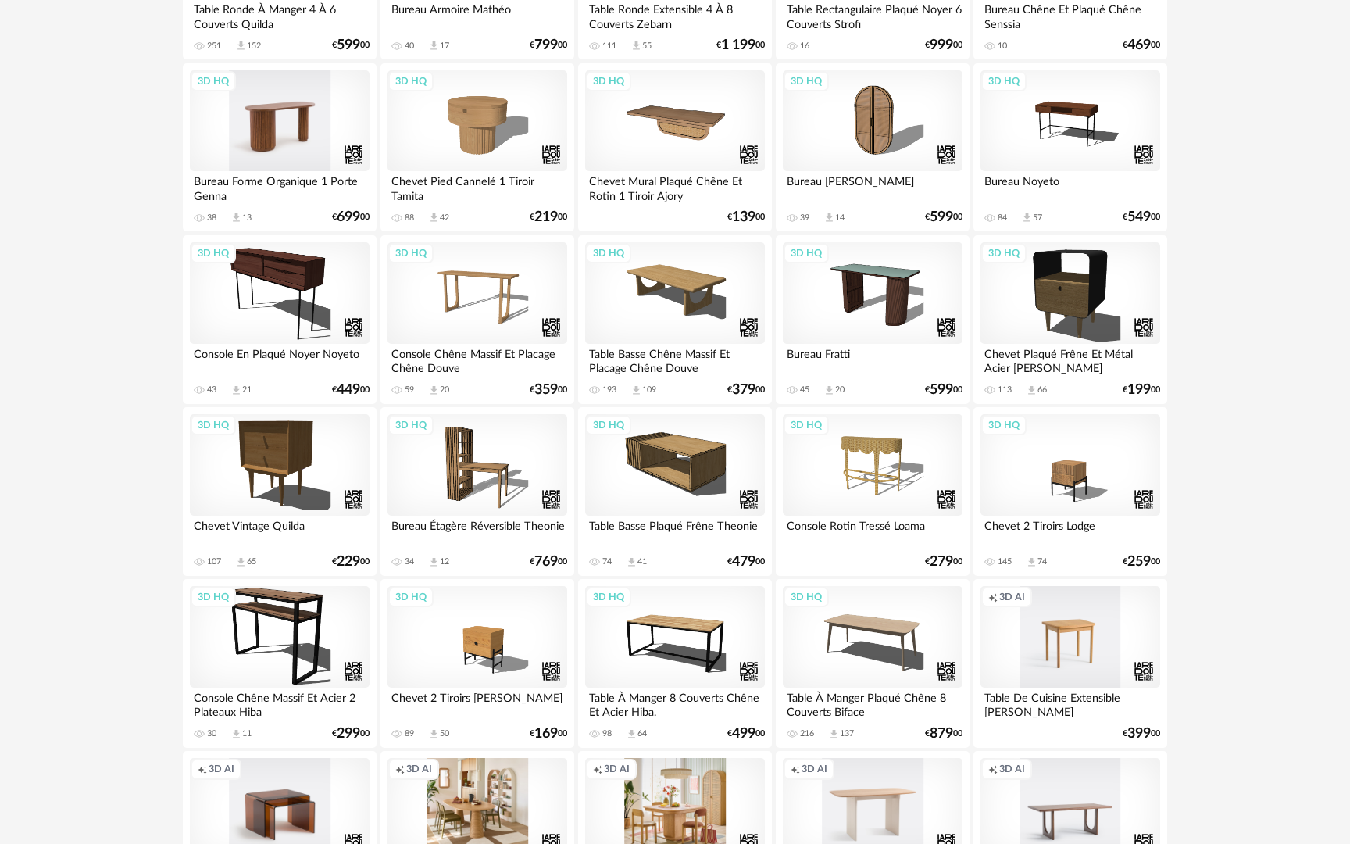
scroll to position [1281, 0]
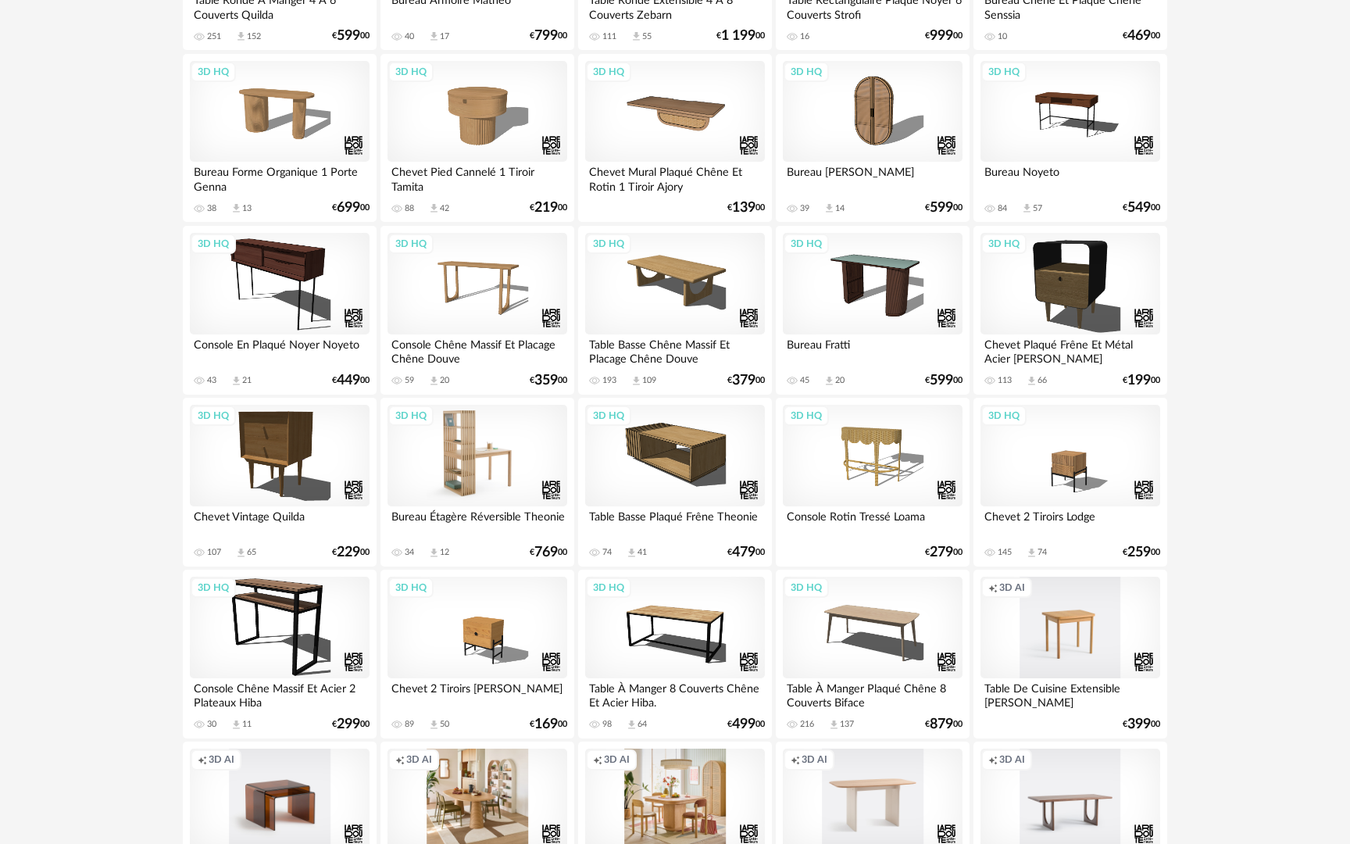
click at [414, 450] on div "3D HQ" at bounding box center [478, 456] width 180 height 102
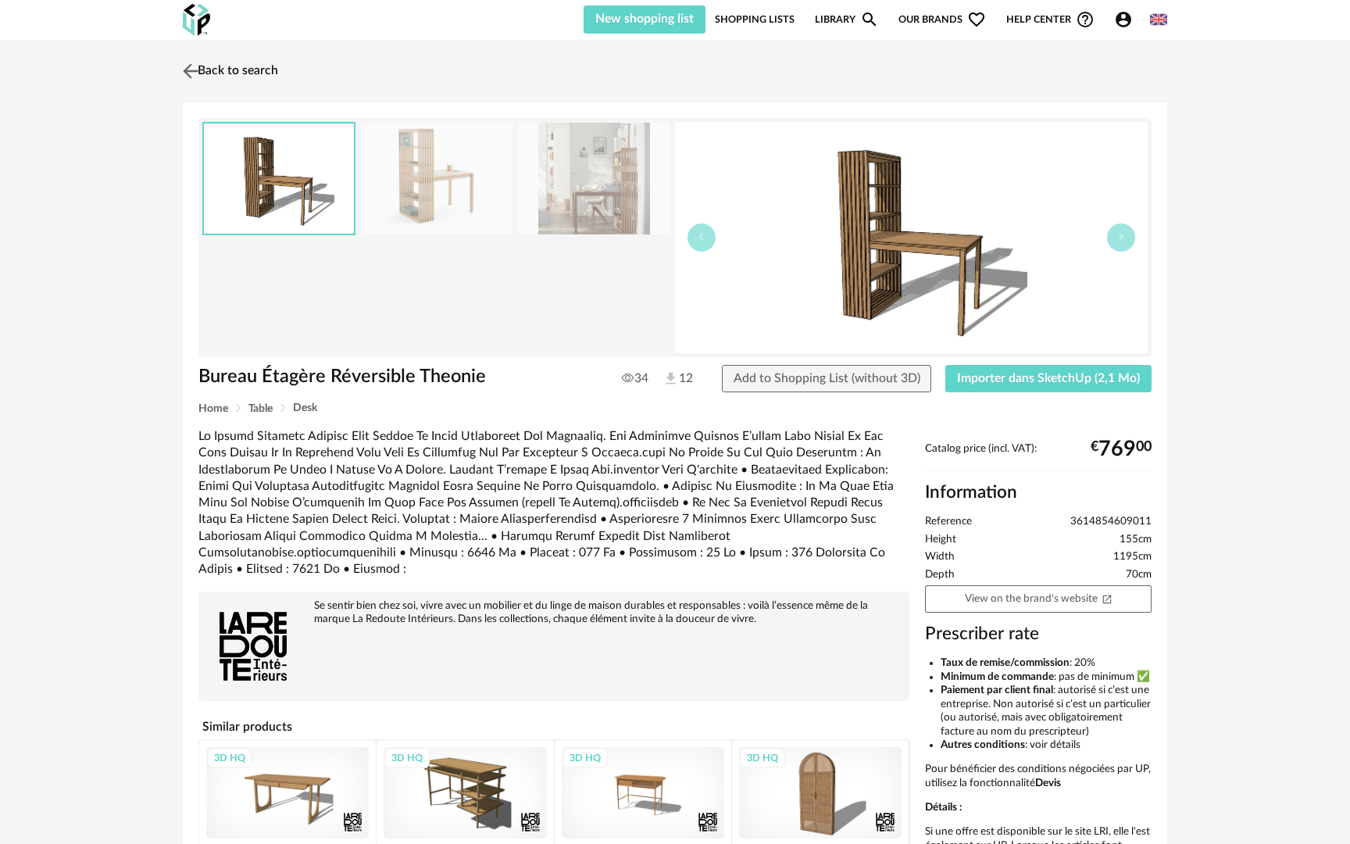
click at [187, 73] on img at bounding box center [191, 70] width 23 height 23
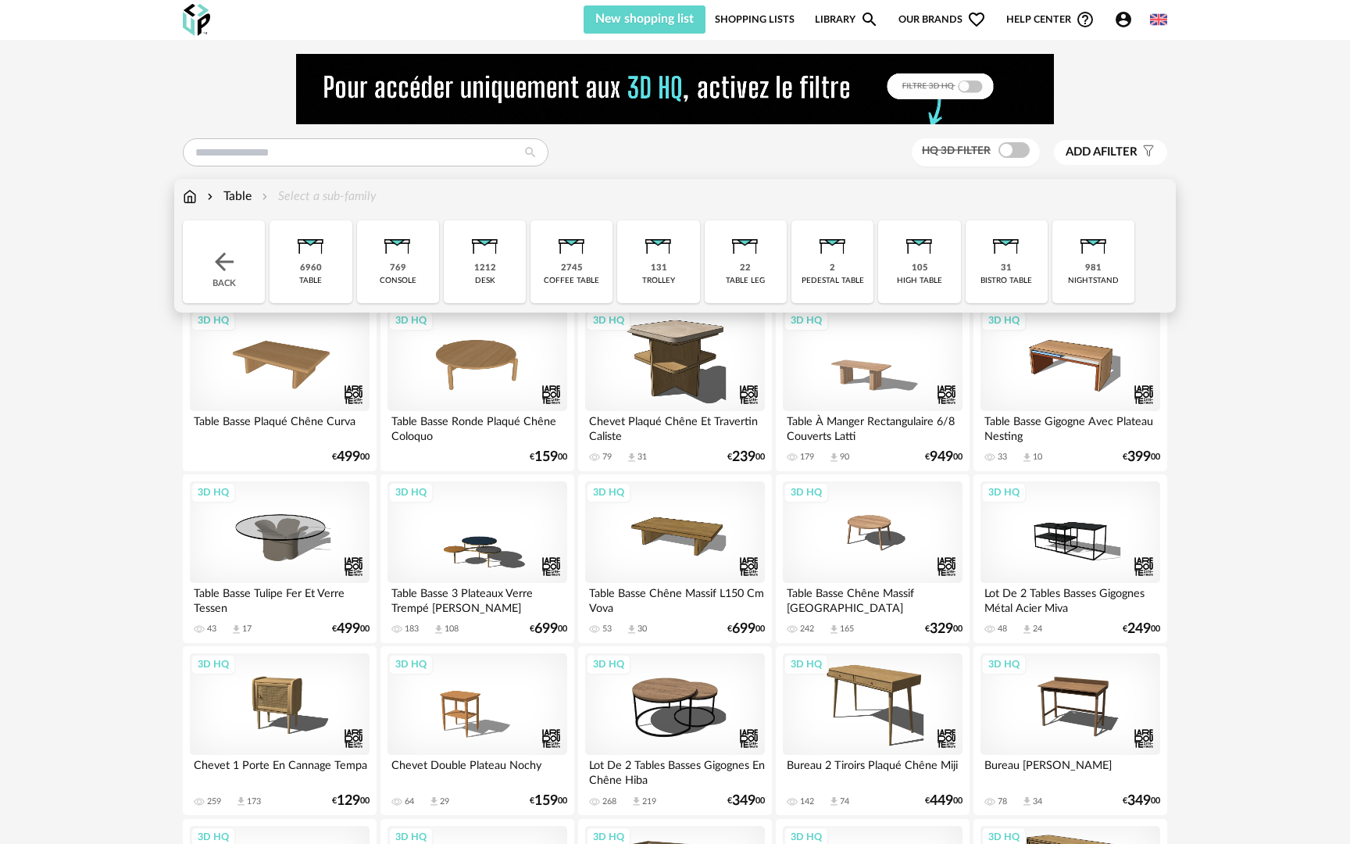
click at [196, 195] on img at bounding box center [190, 197] width 14 height 18
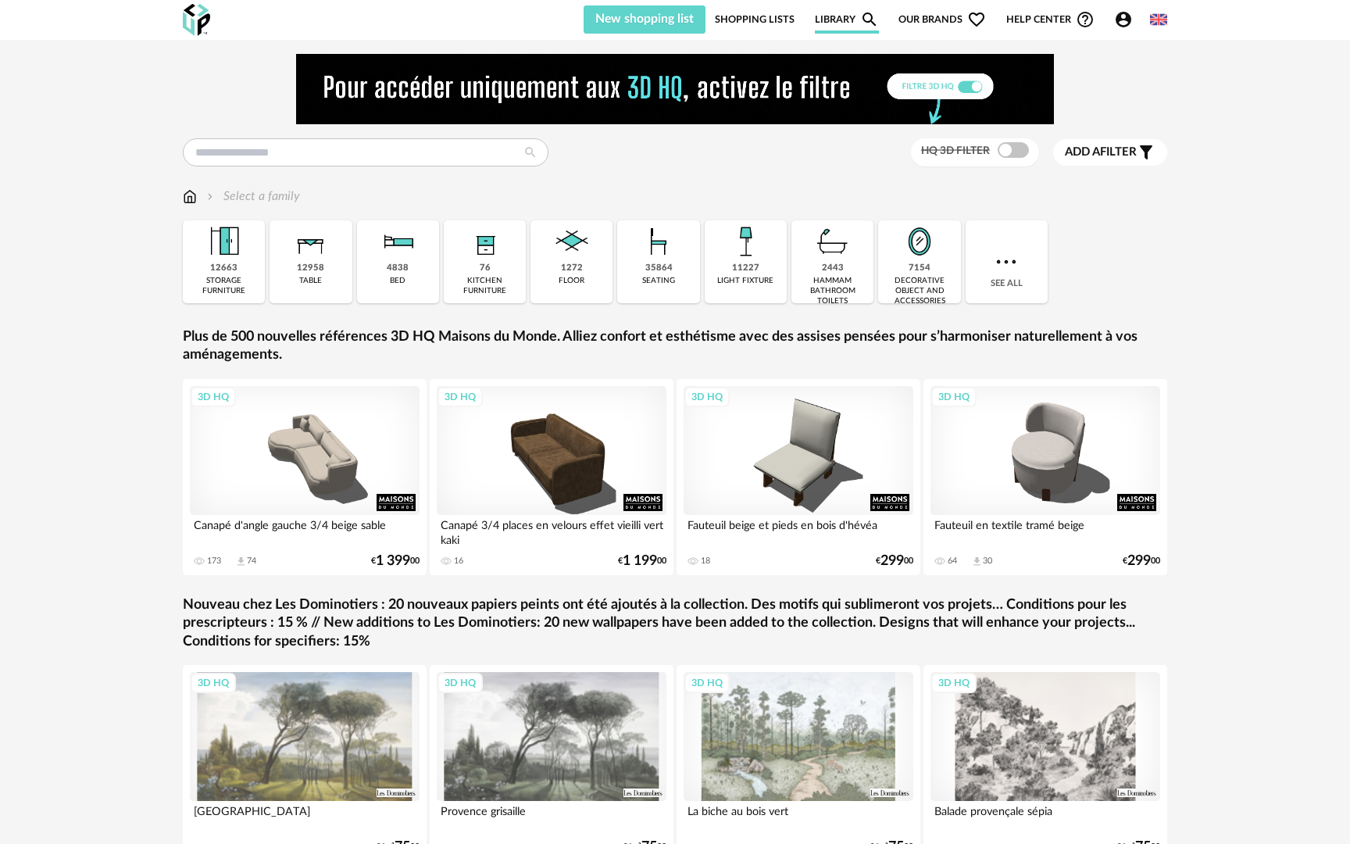
scroll to position [10, 0]
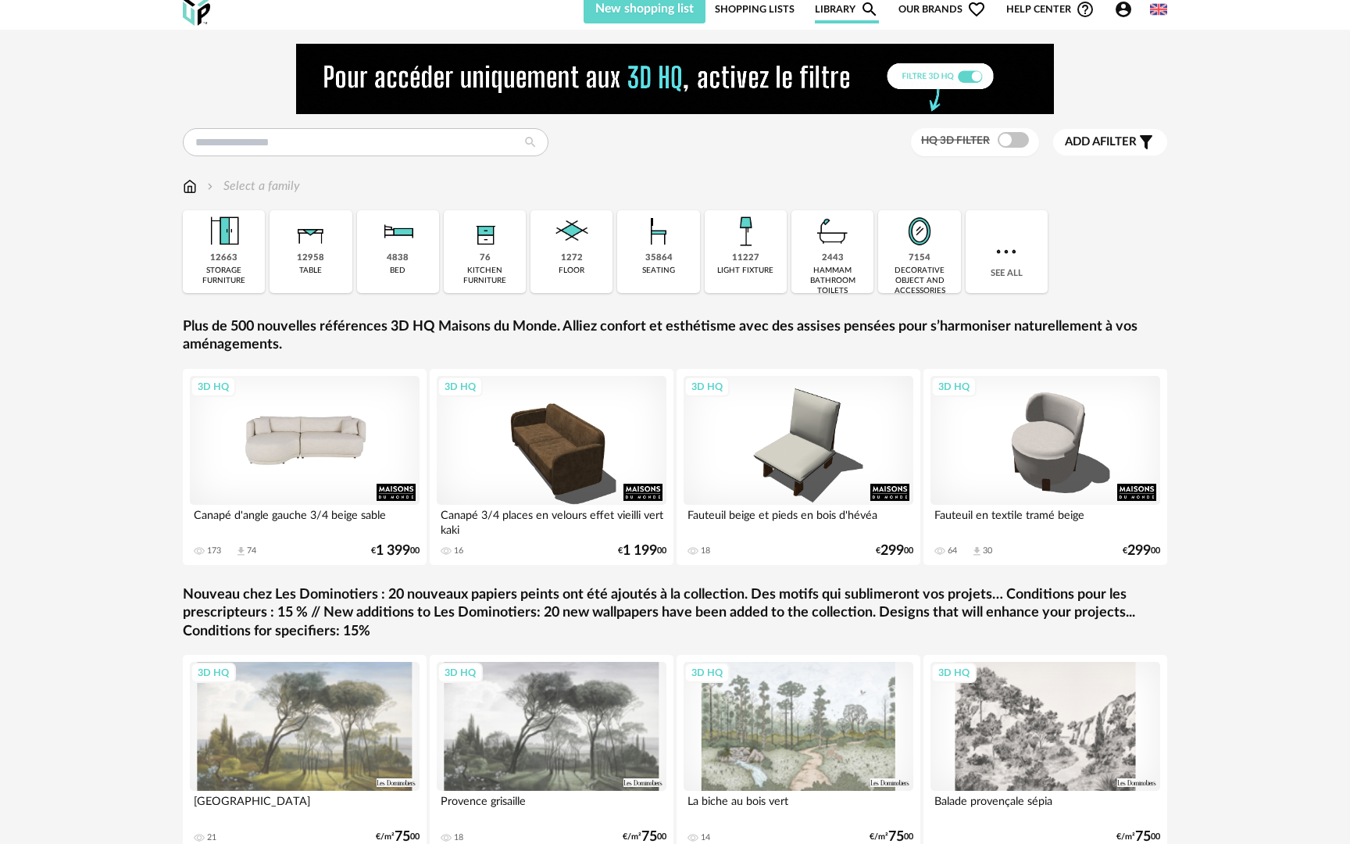
click at [373, 442] on div "3D HQ" at bounding box center [305, 440] width 230 height 129
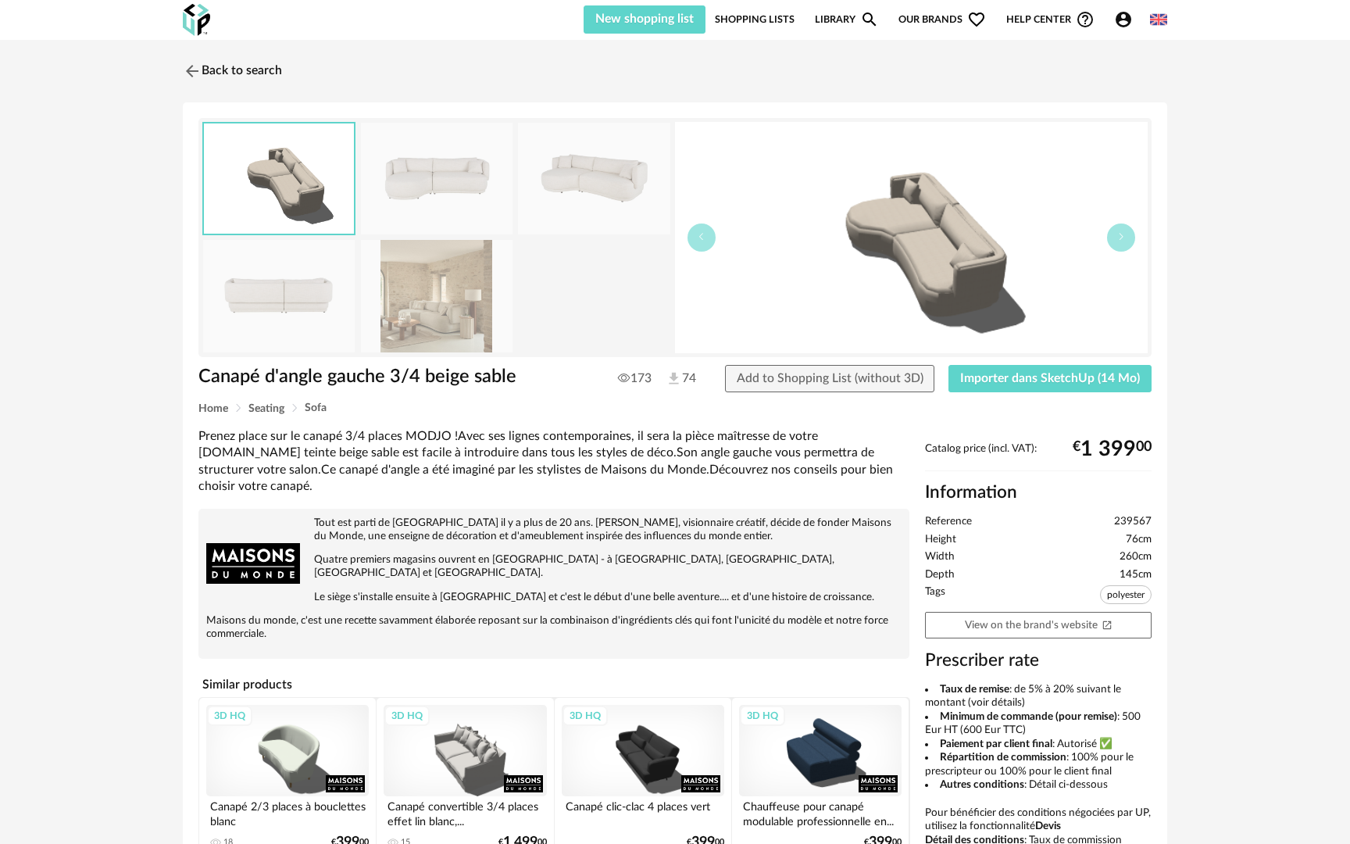
click at [717, 25] on div "New shopping list Update my Shopping List Refresh icon Shopping Lists Library M…" at bounding box center [876, 19] width 584 height 28
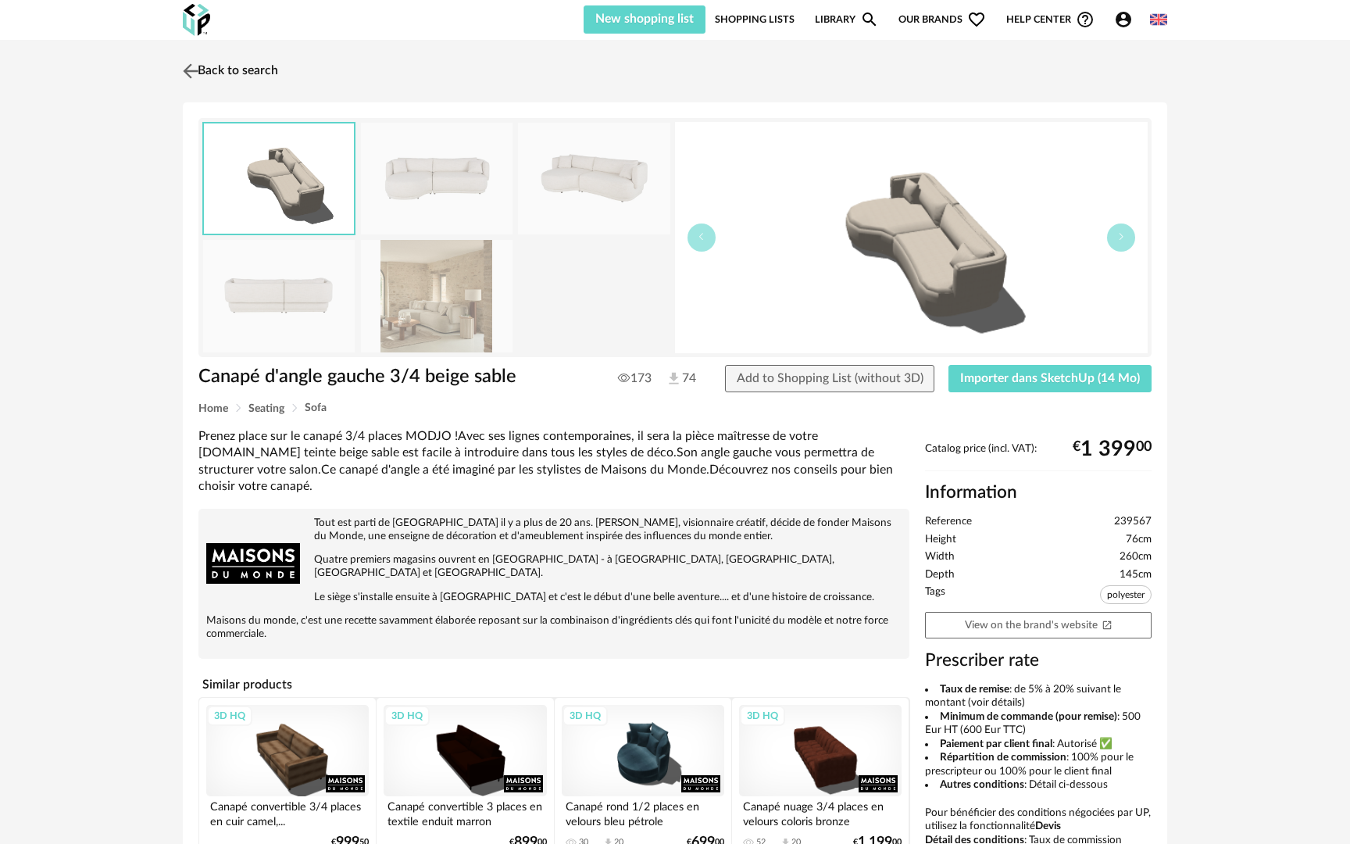
click at [214, 71] on link "Back to search" at bounding box center [228, 71] width 99 height 34
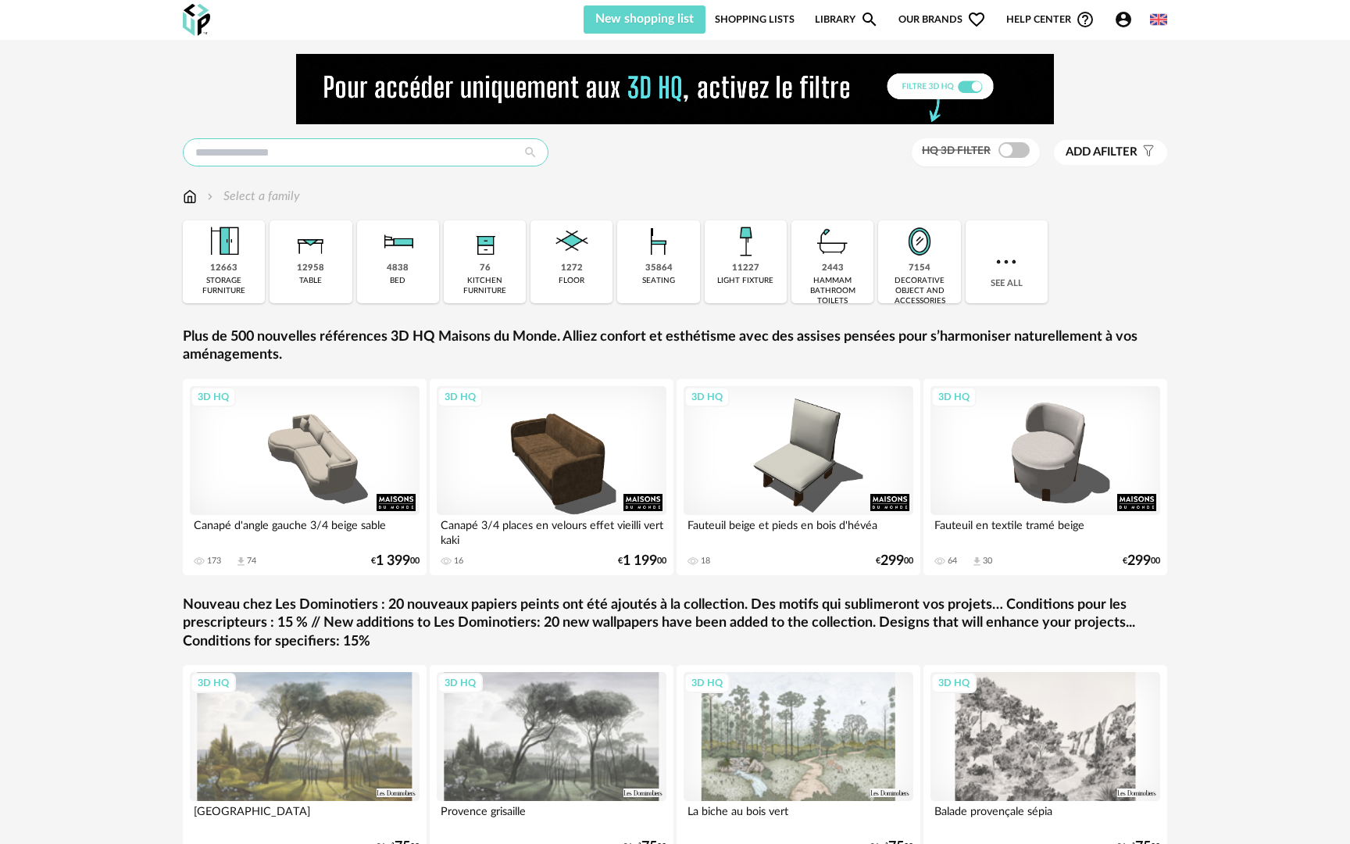
drag, startPoint x: 242, startPoint y: 138, endPoint x: 242, endPoint y: 127, distance: 11.7
click at [242, 127] on div "HQ 3D filter Add a filter s Filter icon Filter by : Select a family Close icon …" at bounding box center [675, 482] width 1013 height 857
click at [279, 442] on div "3D HQ" at bounding box center [305, 450] width 230 height 129
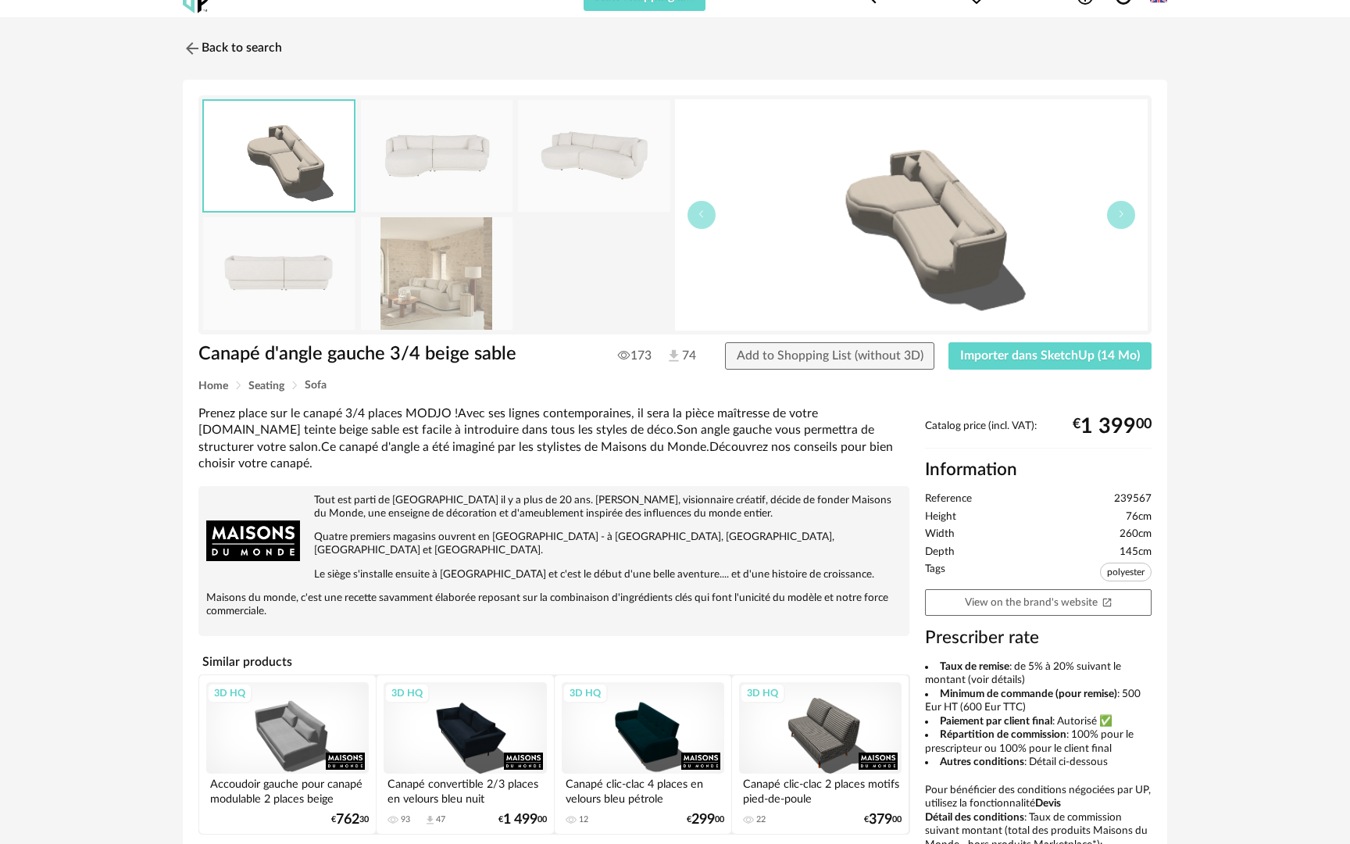
scroll to position [15, 0]
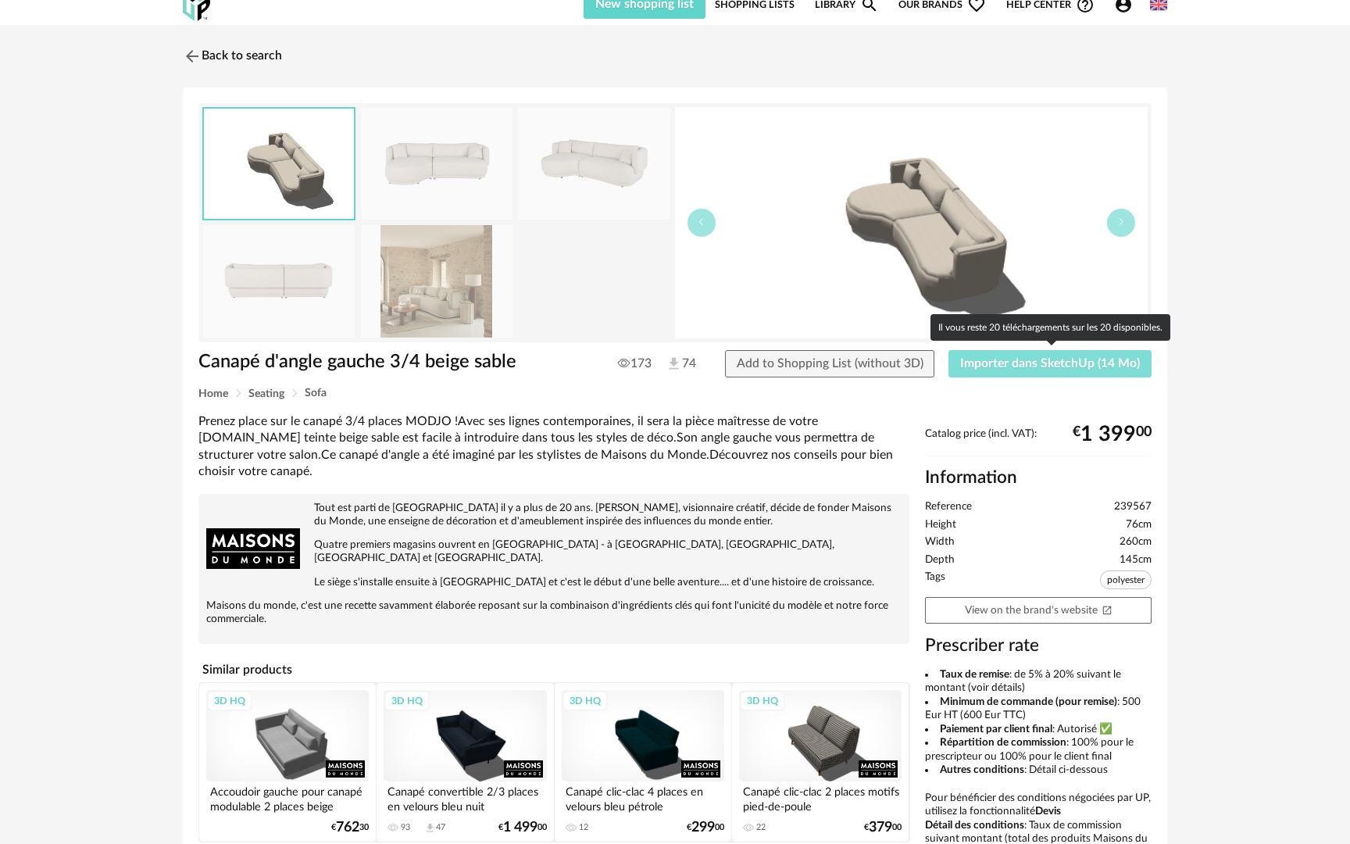
click at [1015, 370] on button "Importer dans SketchUp (14 Mo)" at bounding box center [1050, 364] width 203 height 28
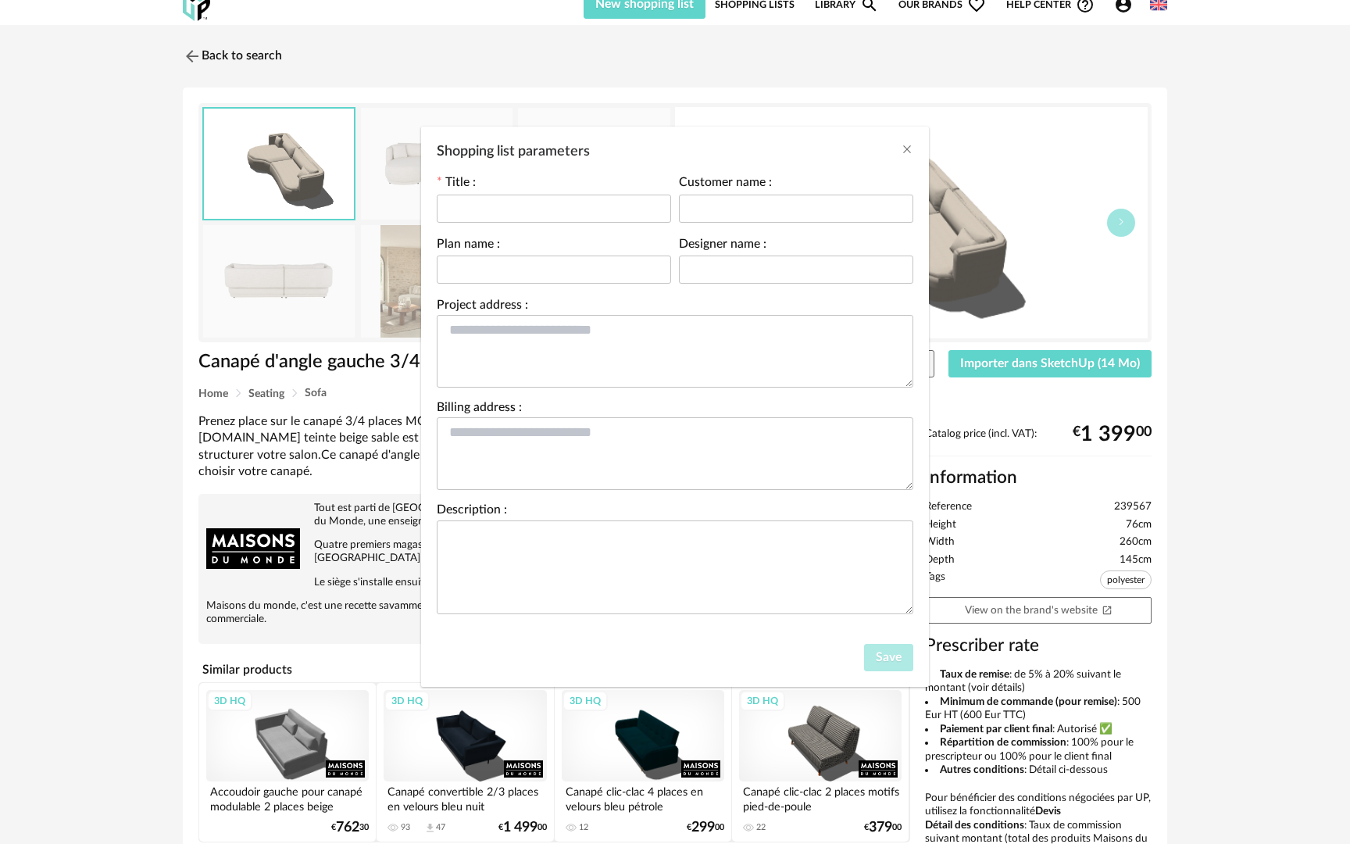
click at [914, 148] on div "Shopping list parameters" at bounding box center [675, 148] width 508 height 42
click at [910, 148] on icon "Close" at bounding box center [907, 149] width 13 height 13
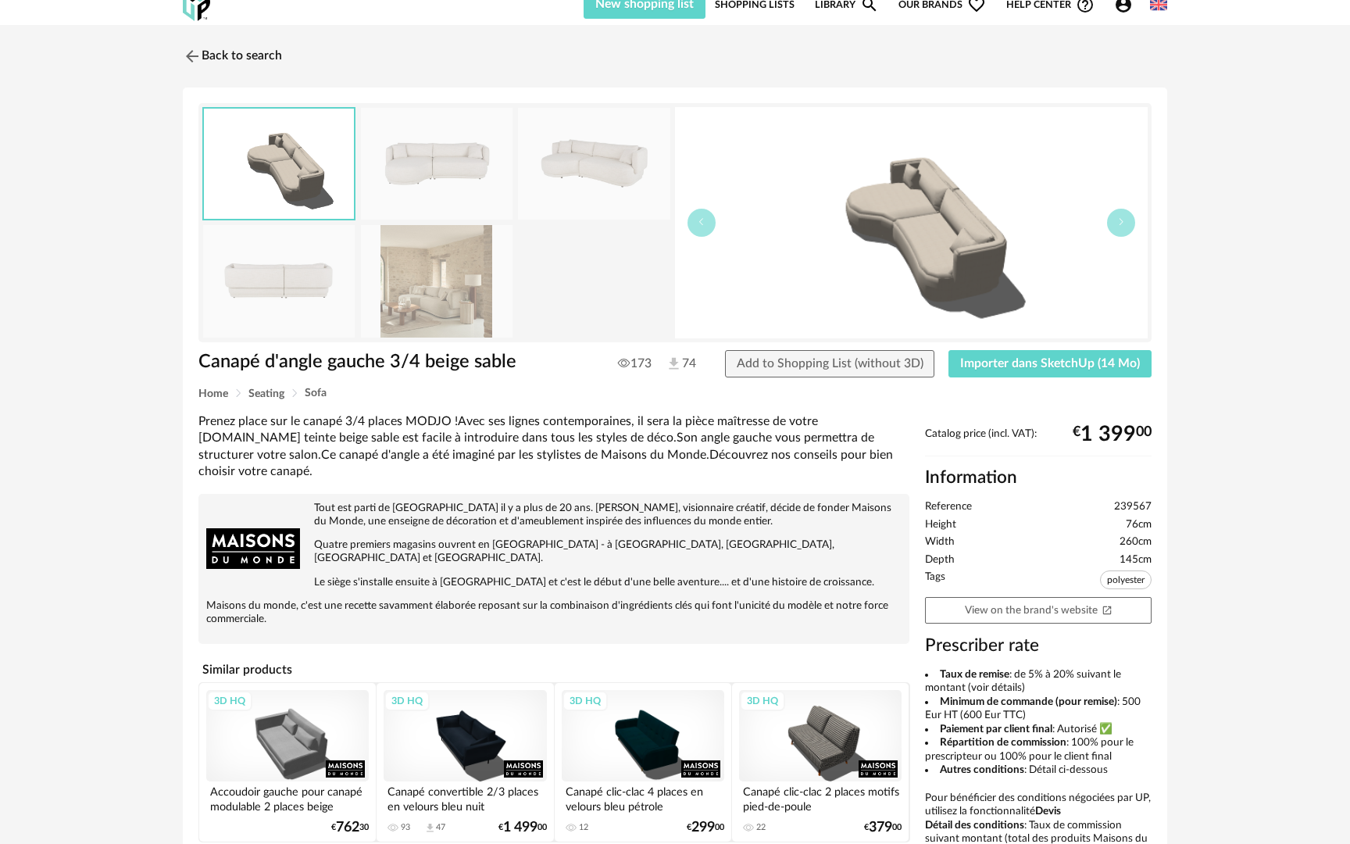
scroll to position [0, 0]
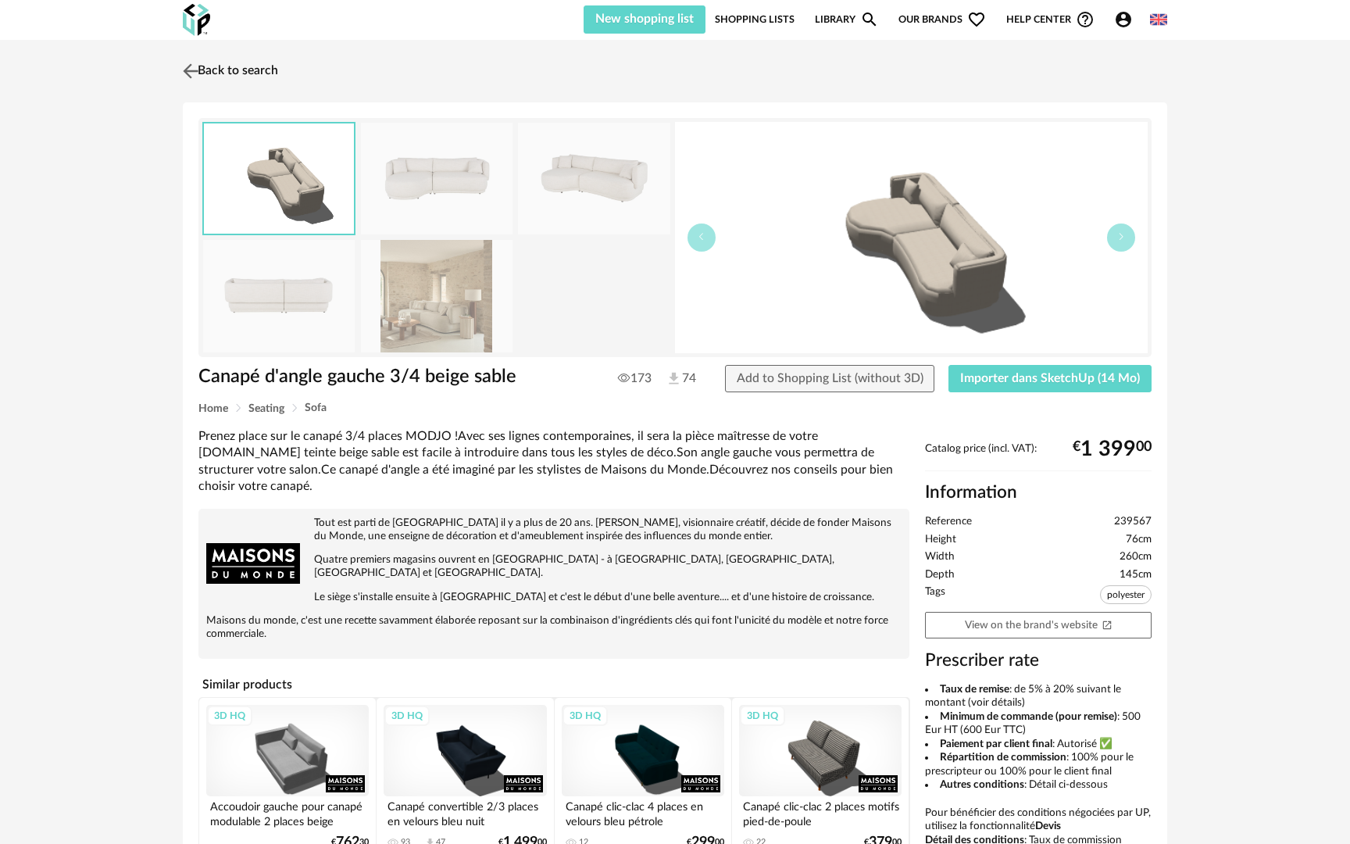
click at [199, 76] on img at bounding box center [191, 70] width 23 height 23
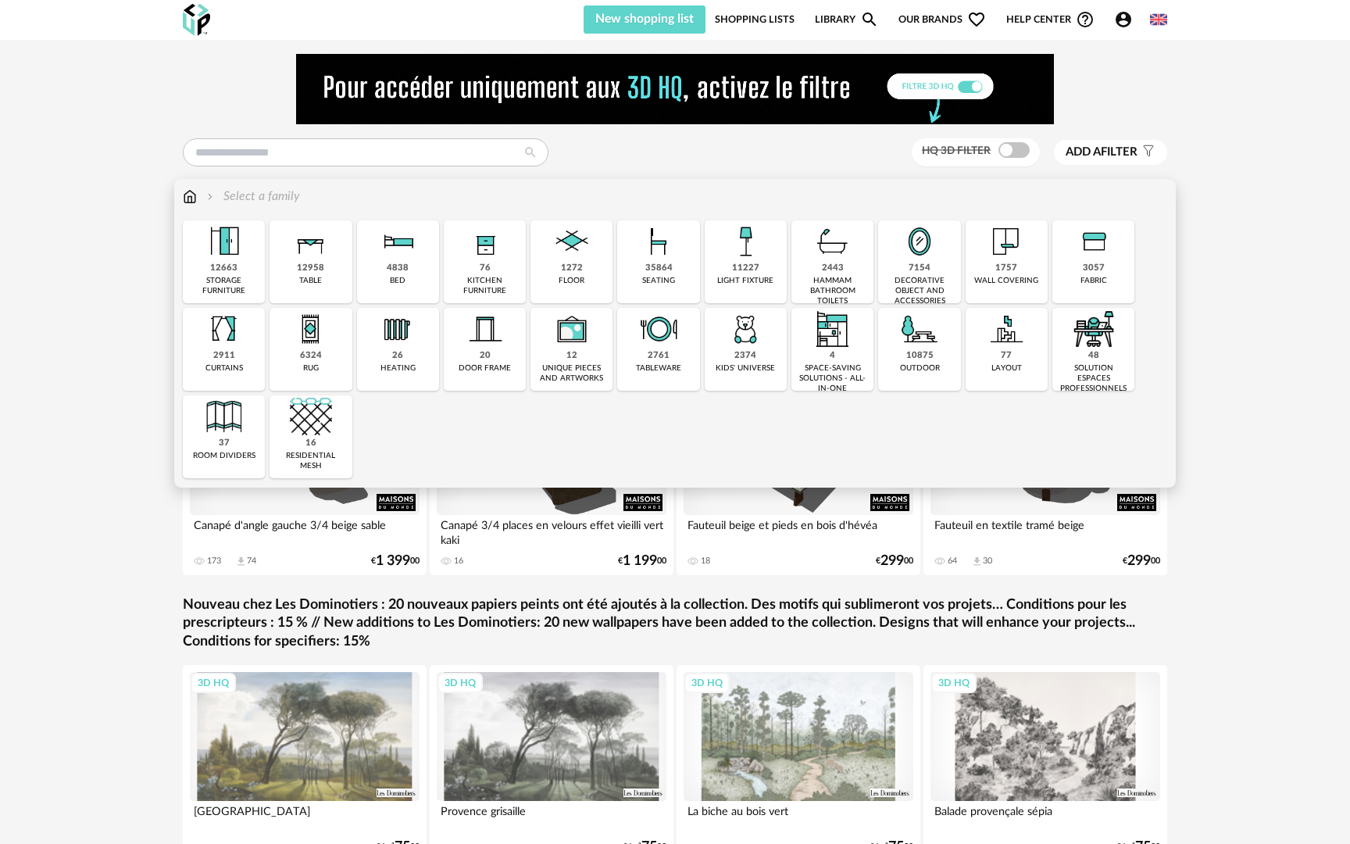
click at [241, 249] on img at bounding box center [224, 241] width 42 height 42
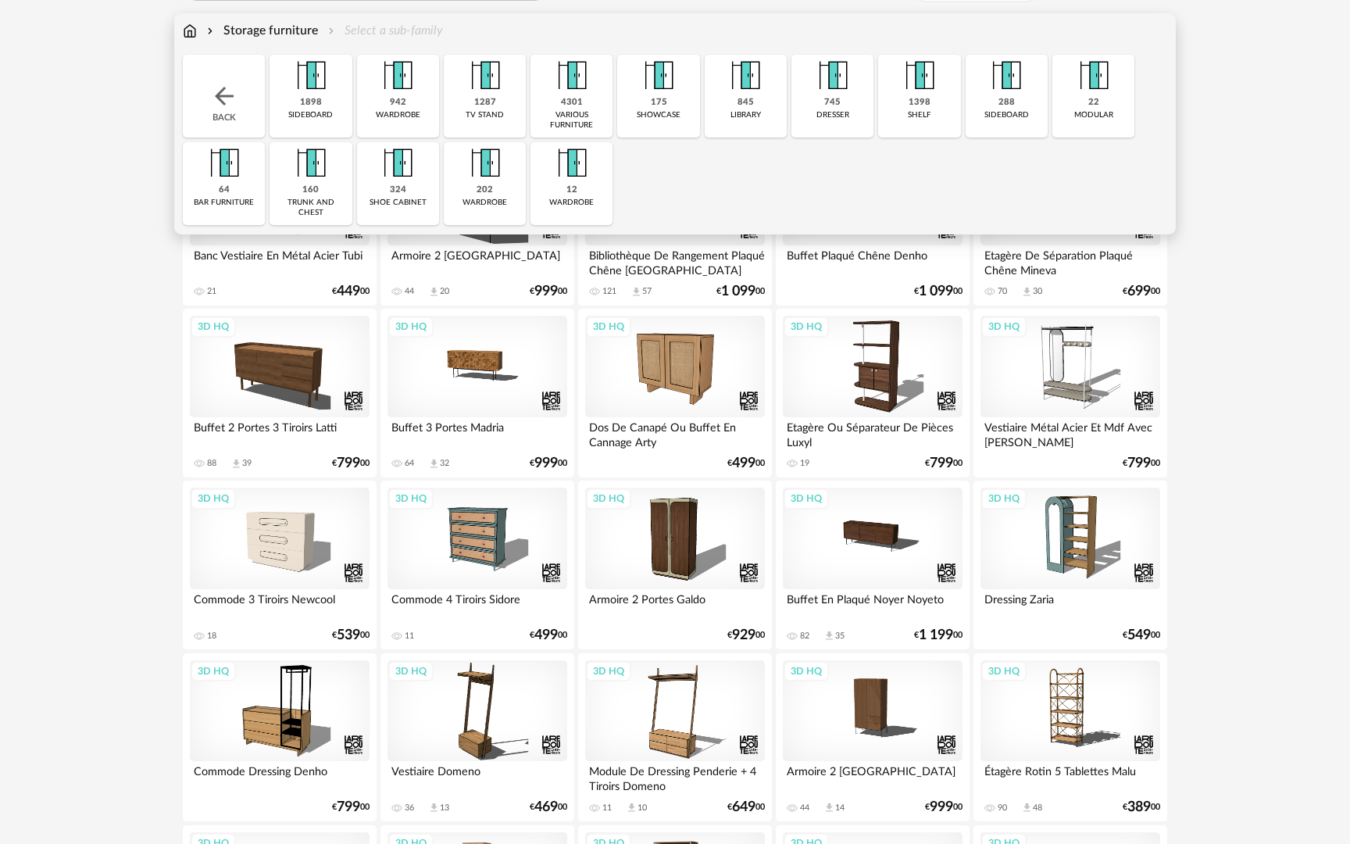
scroll to position [167, 0]
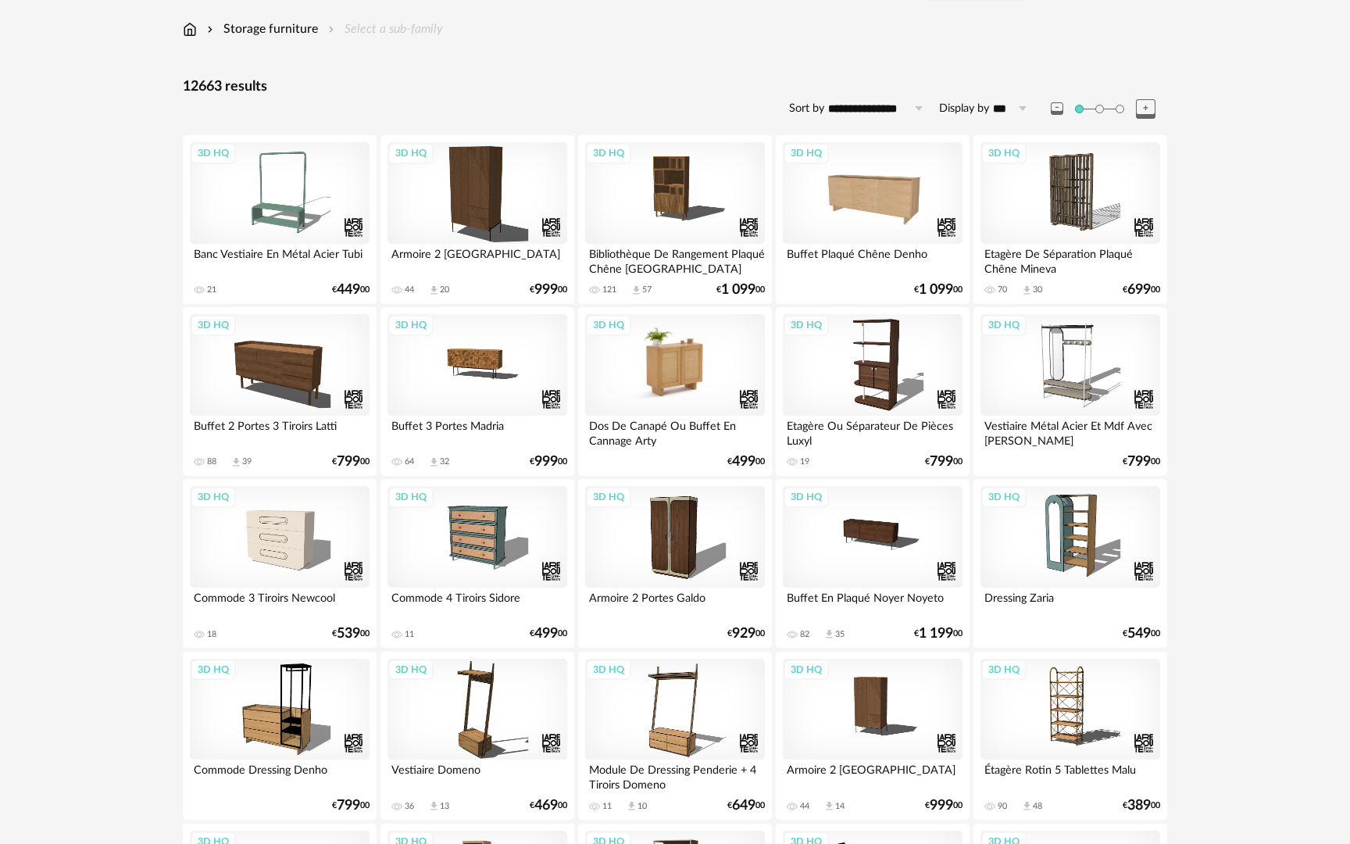
click at [657, 386] on div "3D HQ" at bounding box center [675, 365] width 180 height 102
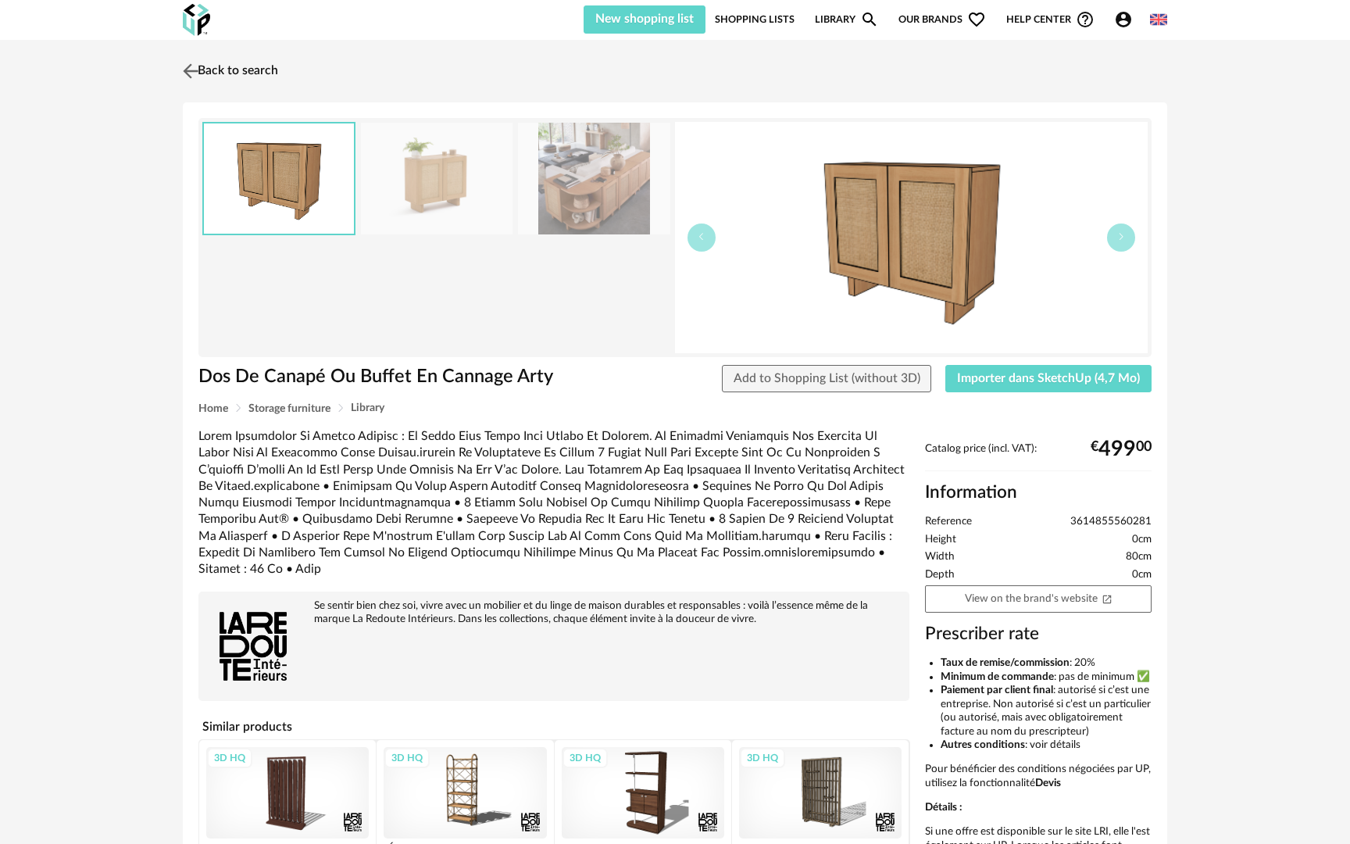
click at [211, 71] on link "Back to search" at bounding box center [228, 71] width 99 height 34
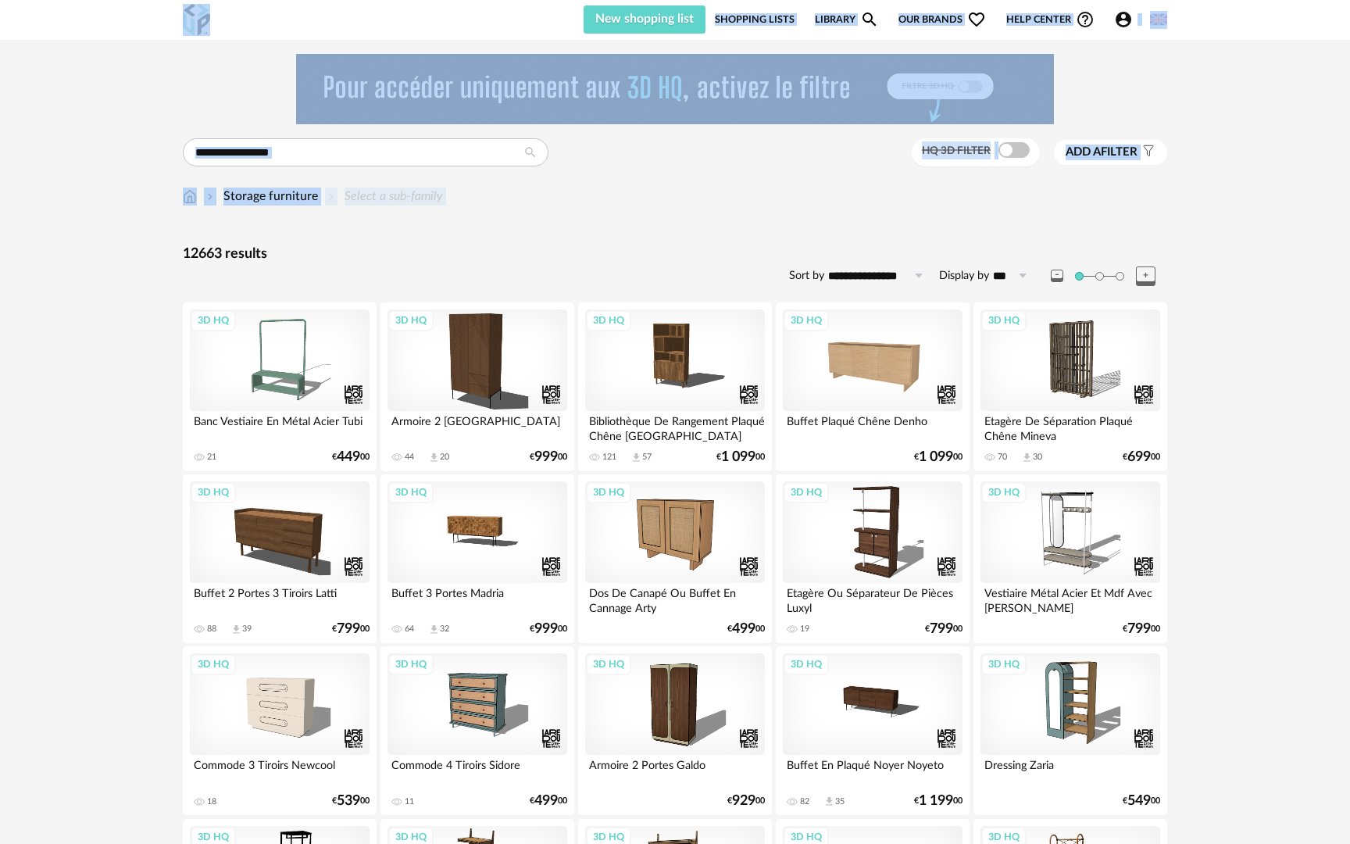
drag, startPoint x: 211, startPoint y: 71, endPoint x: 218, endPoint y: -29, distance: 100.3
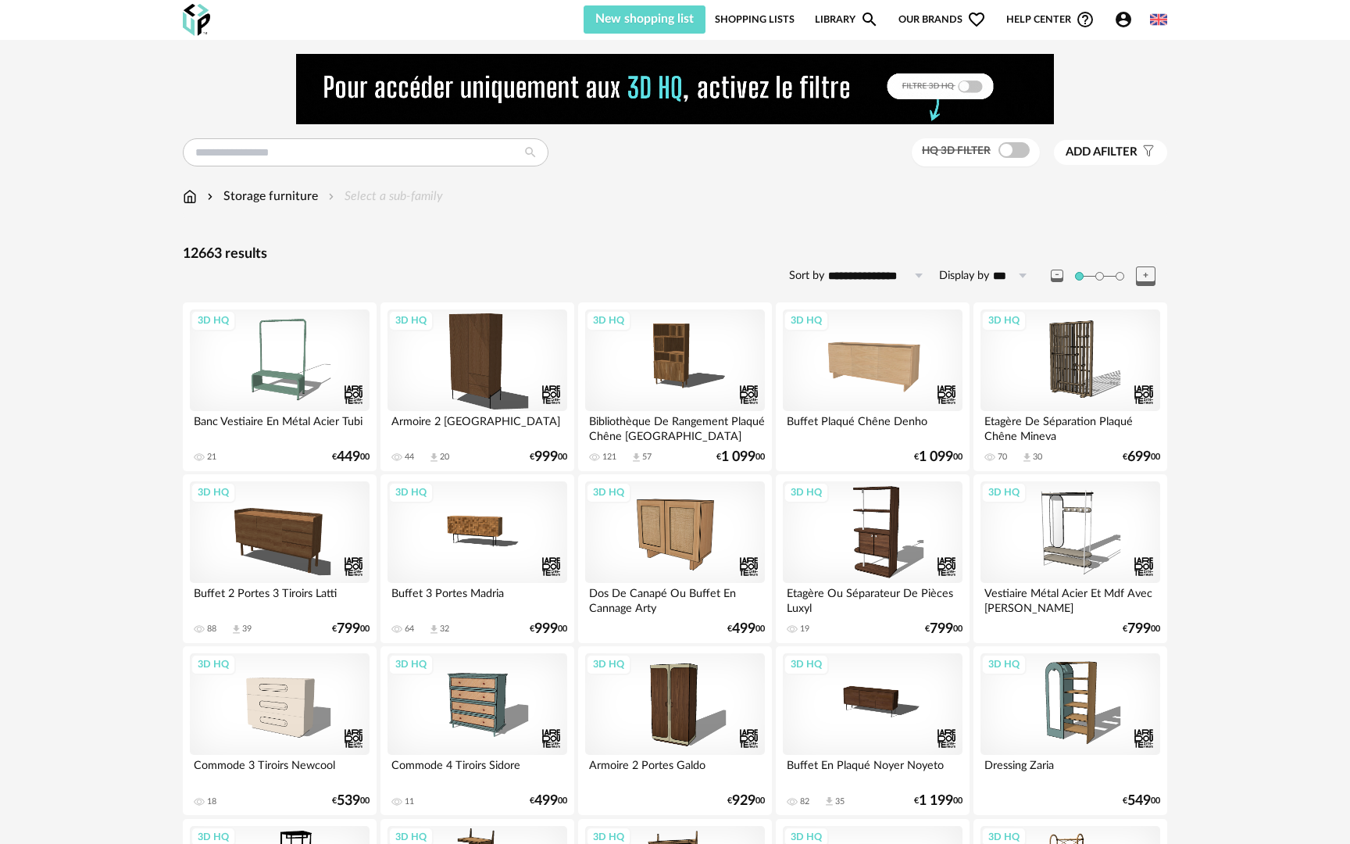
click at [1074, 546] on div "3D HQ" at bounding box center [1071, 532] width 180 height 102
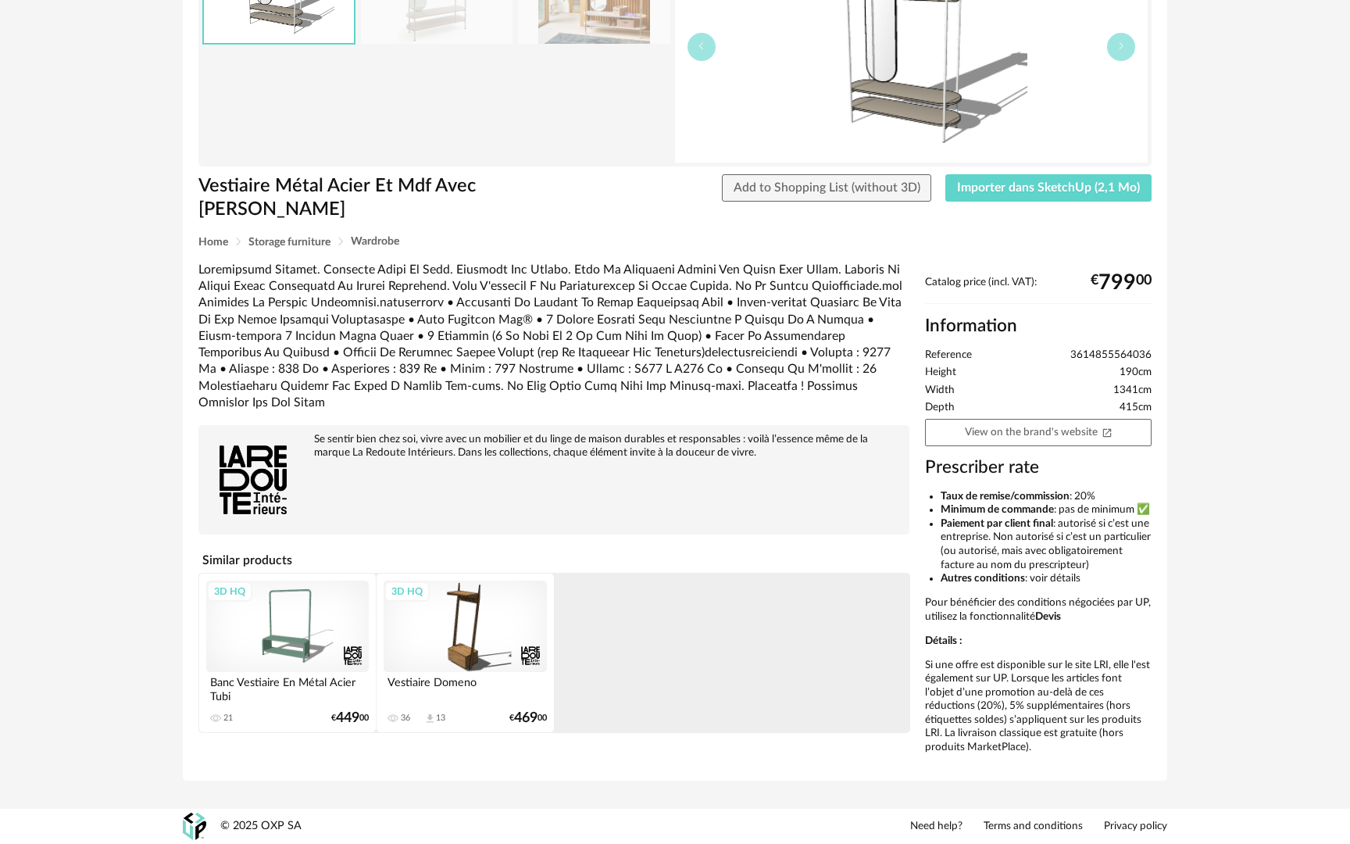
scroll to position [204, 0]
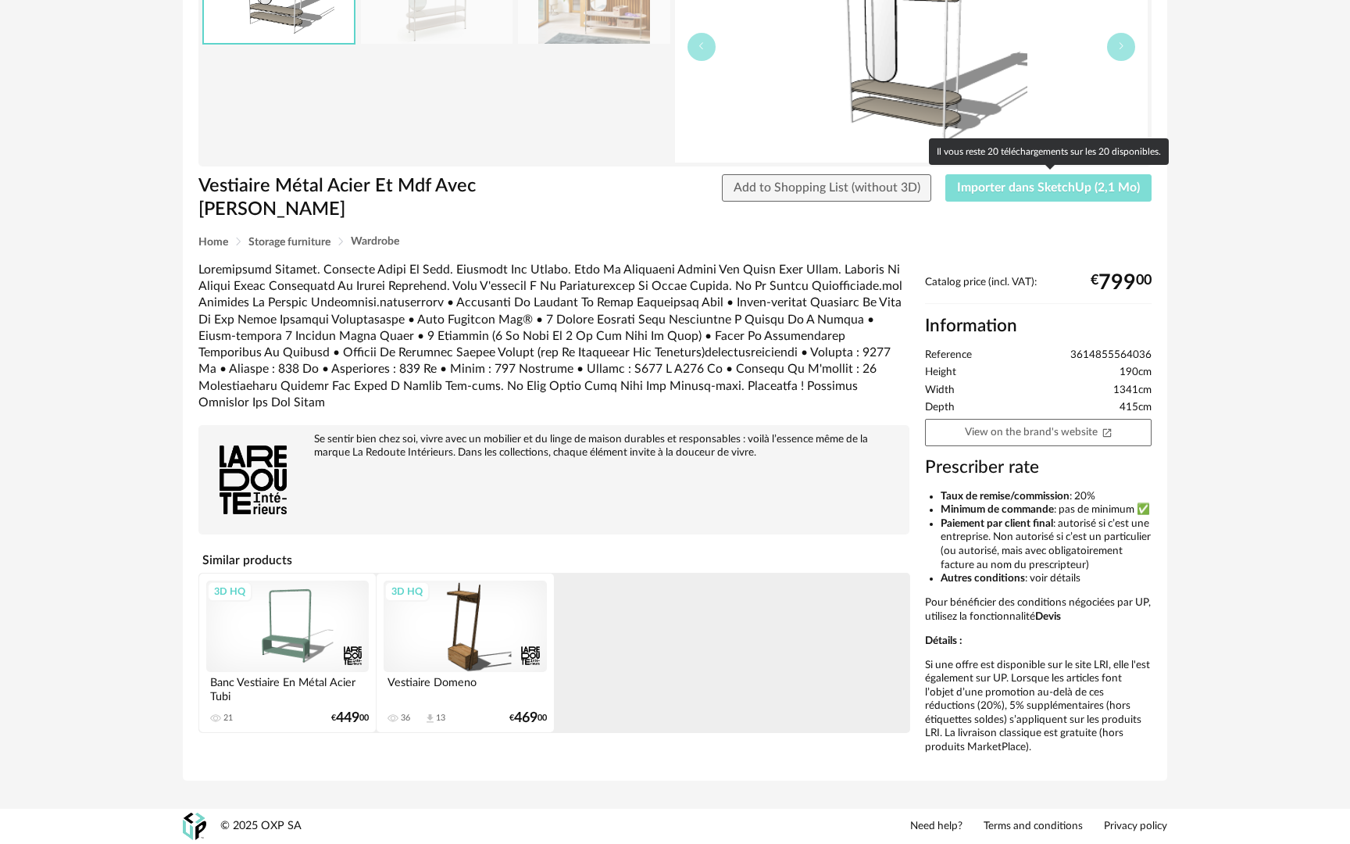
click at [1037, 178] on button "Importer dans SketchUp (2,1 Mo)" at bounding box center [1049, 188] width 206 height 28
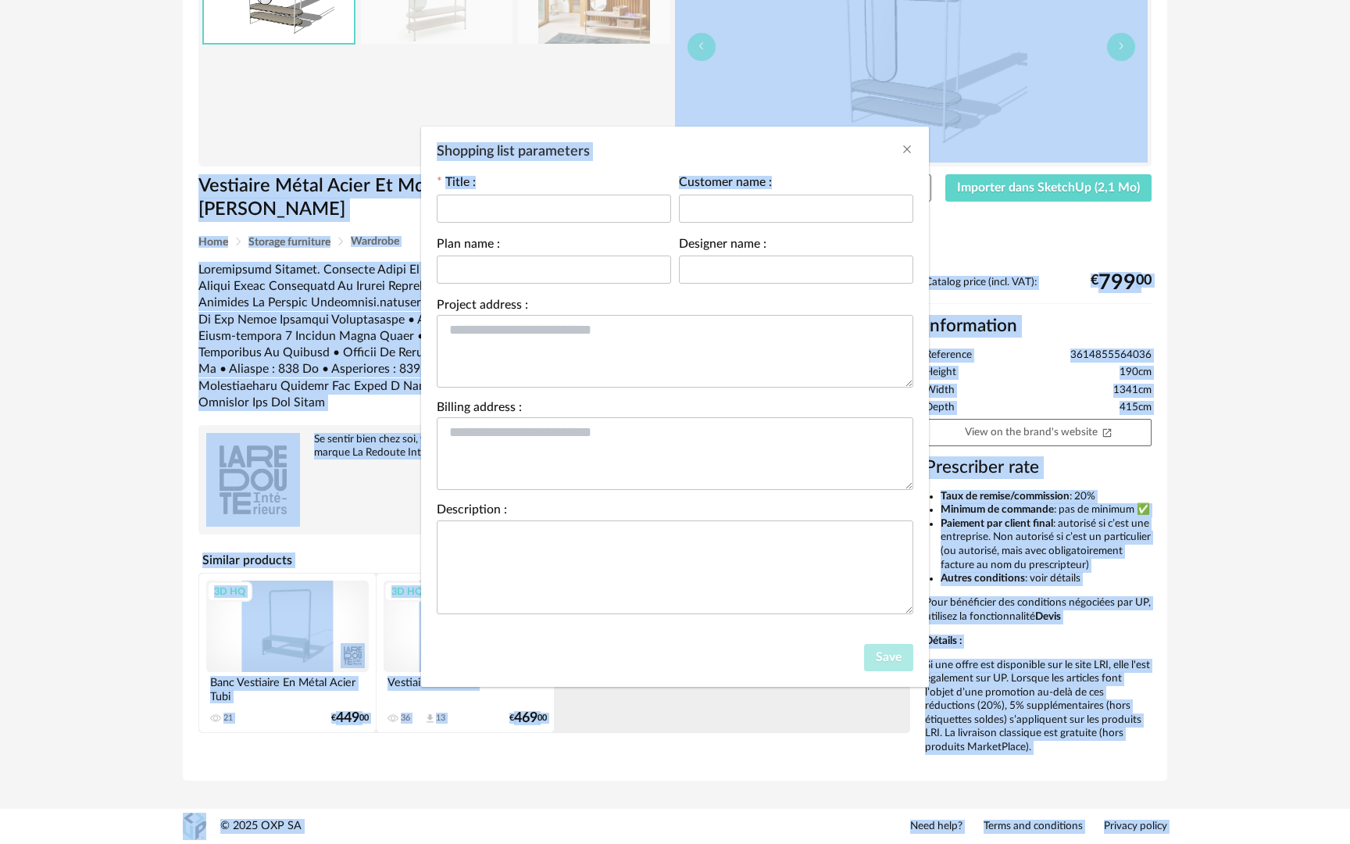
drag, startPoint x: 1037, startPoint y: 178, endPoint x: 1026, endPoint y: -29, distance: 207.4
click at [1026, 0] on html "New shopping list Update my Shopping List Refresh icon Shopping Lists Library M…" at bounding box center [675, 326] width 1350 height 1035
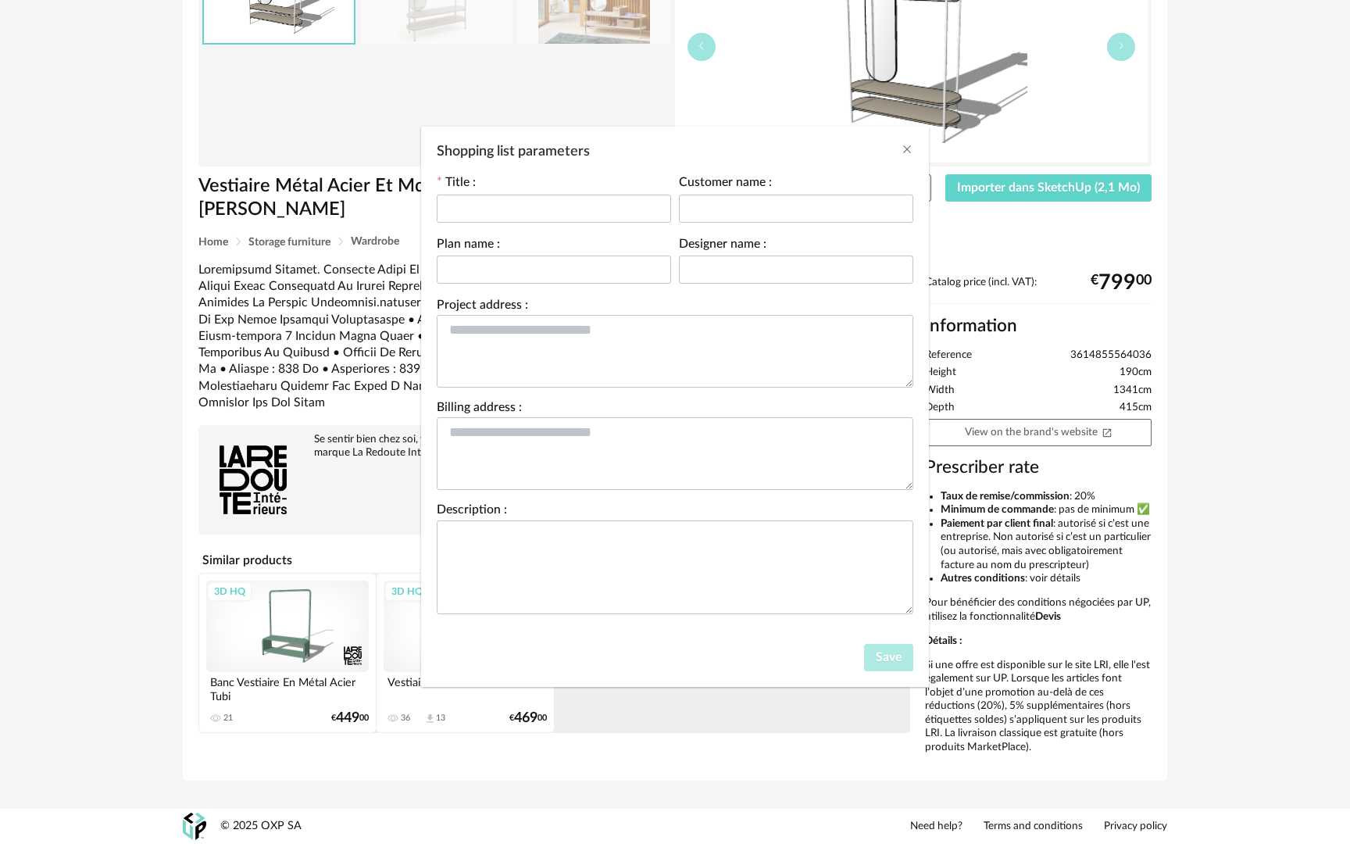
click at [1264, 200] on div "Shopping list parameters Title : Customer name : Plan name : Designer name : Pr…" at bounding box center [675, 422] width 1350 height 844
drag, startPoint x: 1264, startPoint y: 200, endPoint x: 1258, endPoint y: 59, distance: 140.8
click at [1258, 59] on div "Shopping list parameters Title : Customer name : Plan name : Designer name : Pr…" at bounding box center [675, 422] width 1350 height 844
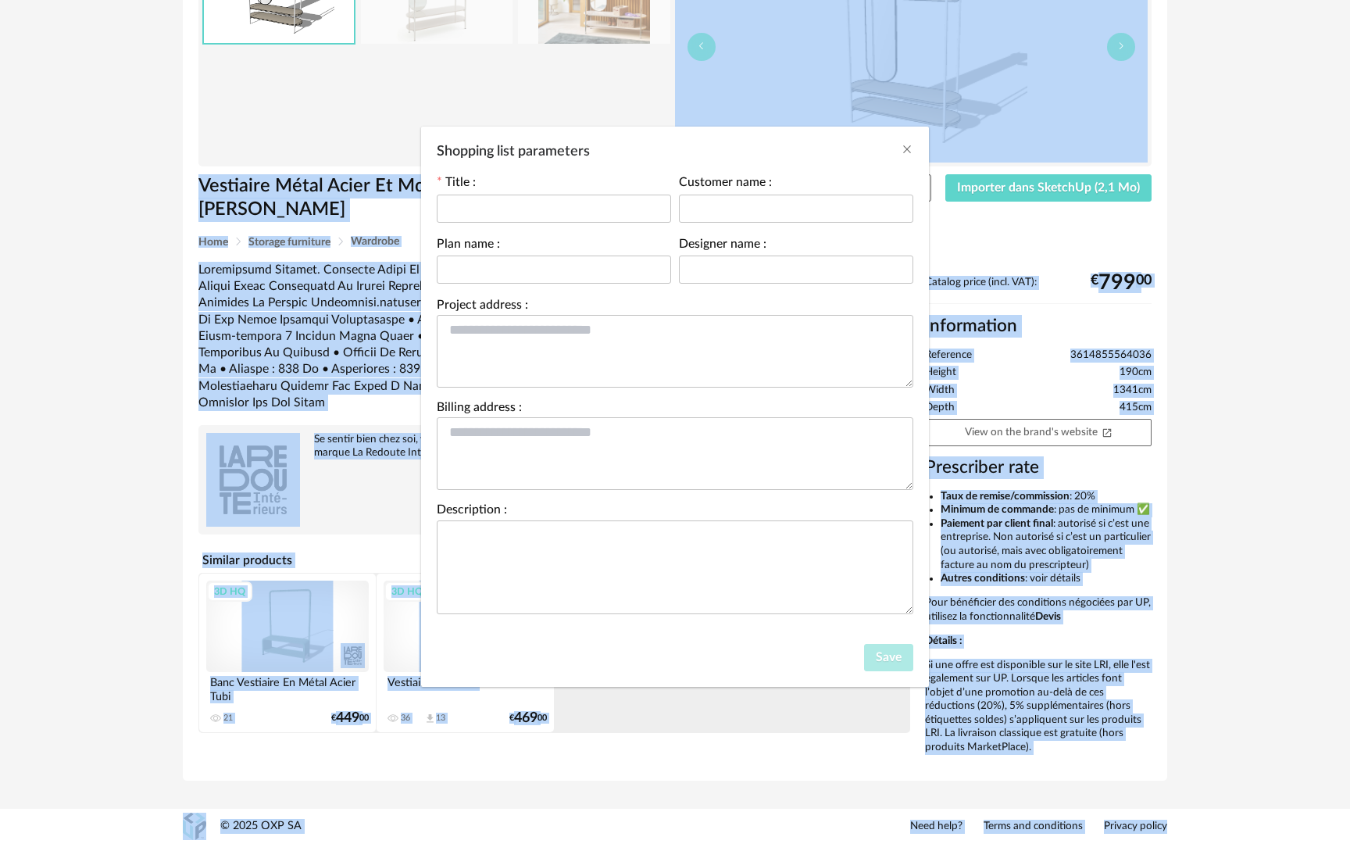
drag, startPoint x: 1243, startPoint y: 45, endPoint x: 1221, endPoint y: -29, distance: 77.6
click at [1221, 0] on html "New shopping list Update my Shopping List Refresh icon Shopping Lists Library M…" at bounding box center [675, 326] width 1350 height 1035
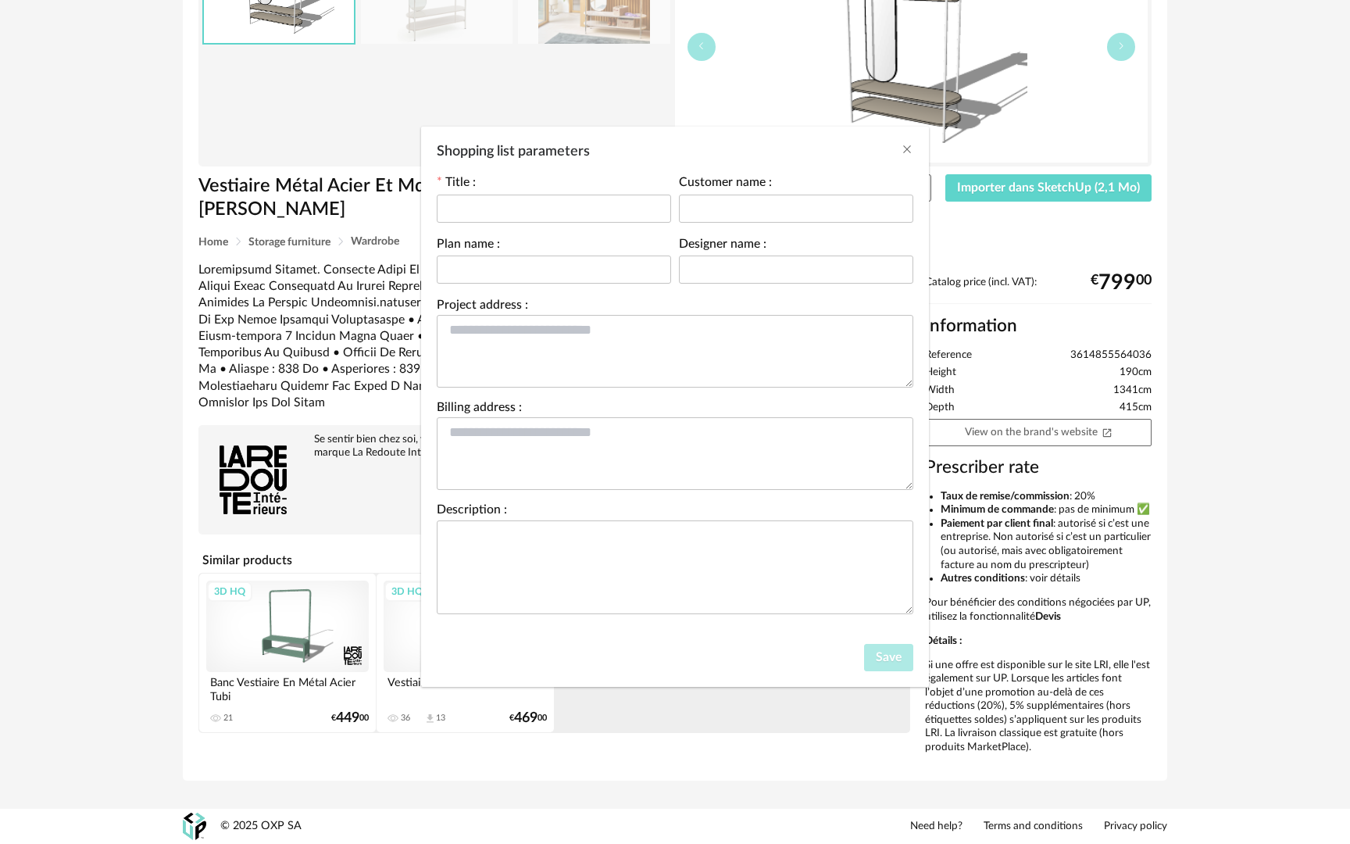
click at [1350, 311] on div "Shopping list parameters Title : Customer name : Plan name : Designer name : Pr…" at bounding box center [675, 422] width 1350 height 844
